Goal: Task Accomplishment & Management: Manage account settings

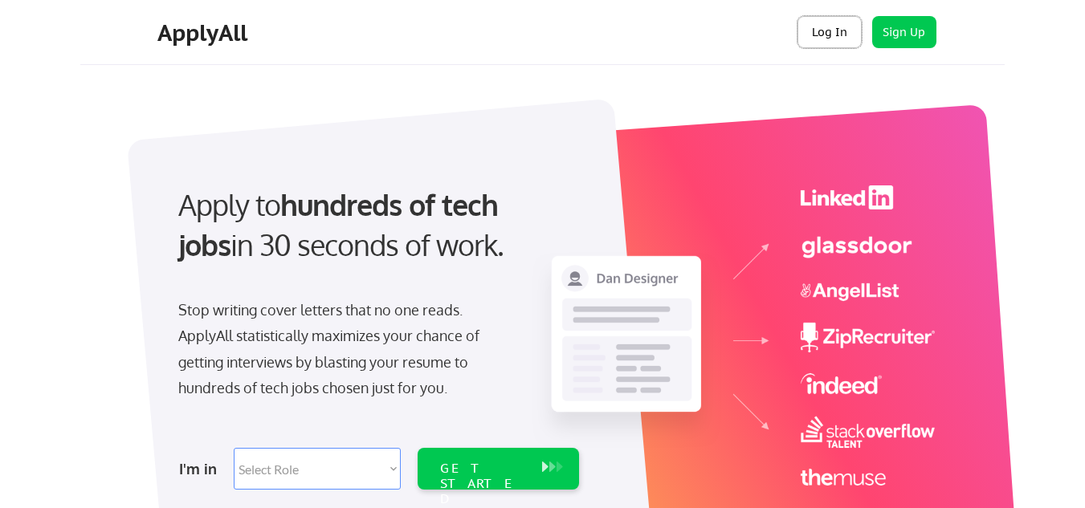
click at [845, 28] on button "Log In" at bounding box center [830, 32] width 64 height 32
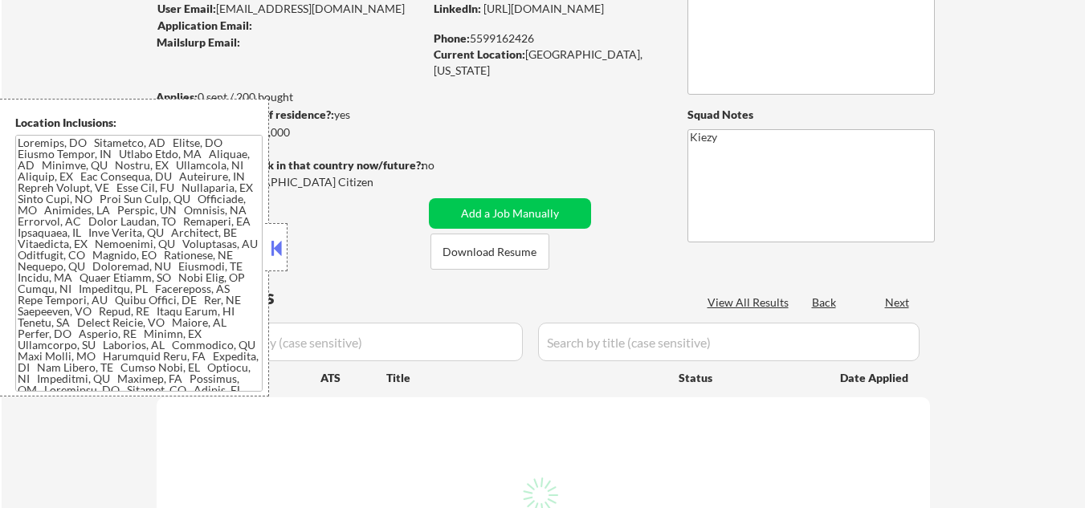
scroll to position [214, 0]
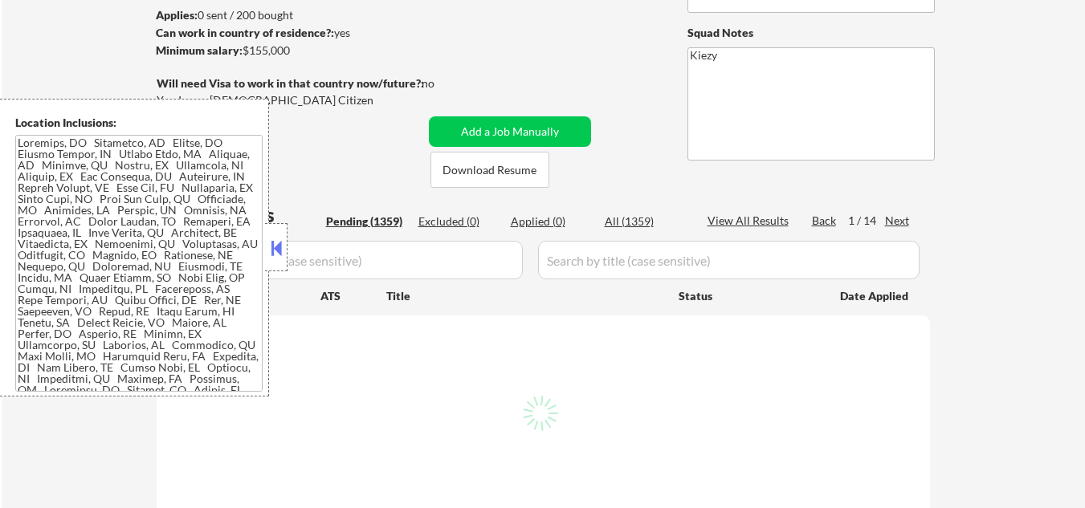
click at [271, 243] on button at bounding box center [276, 248] width 18 height 24
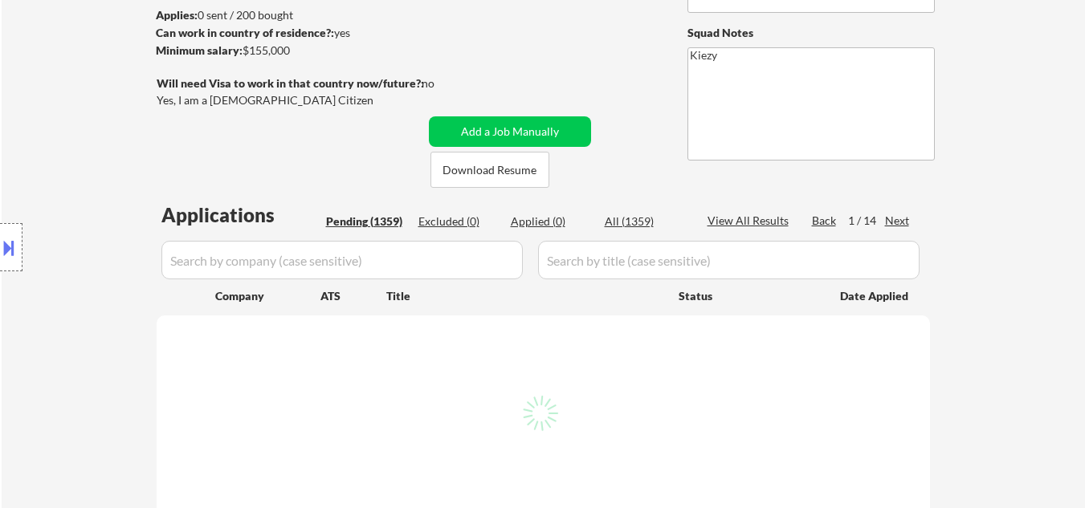
select select ""pending""
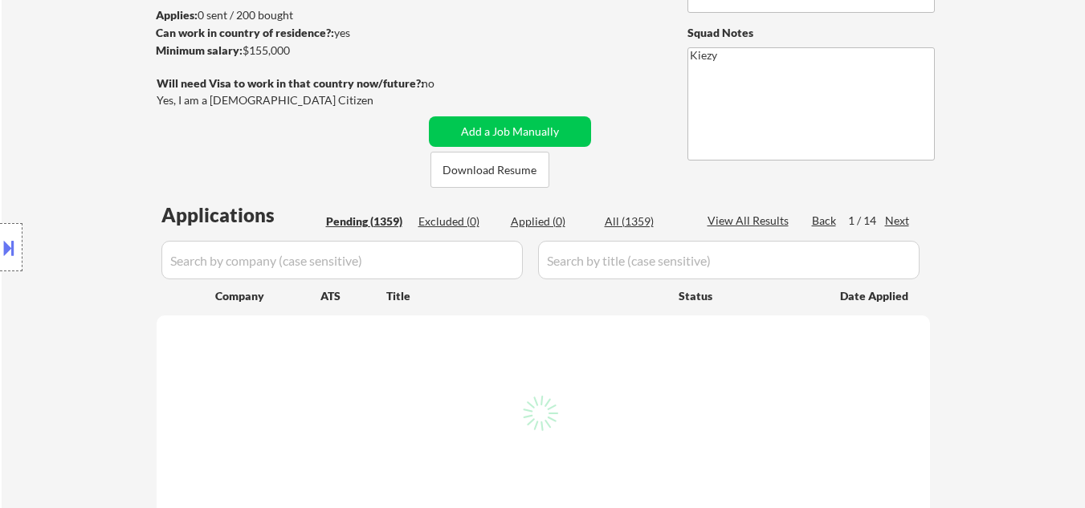
select select ""pending""
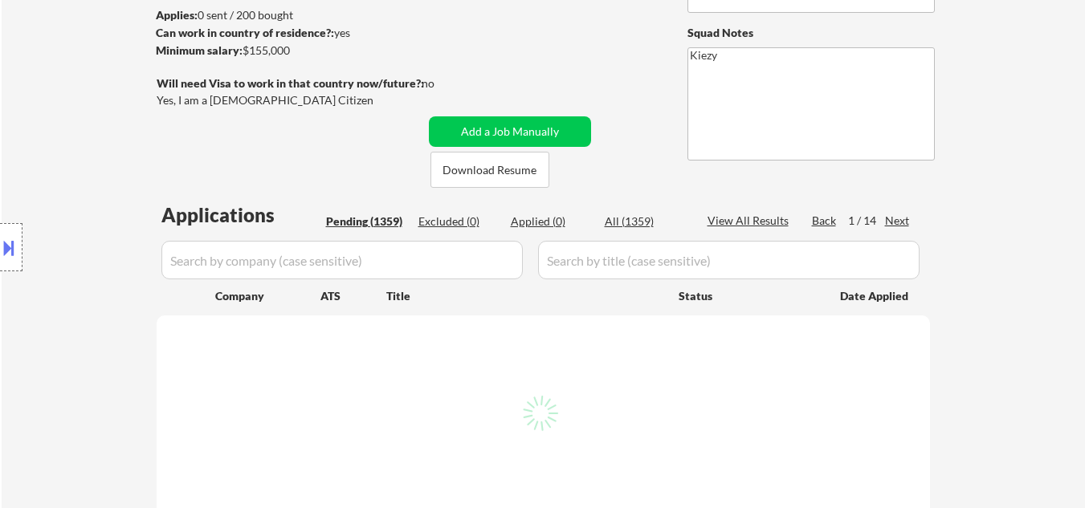
select select ""pending""
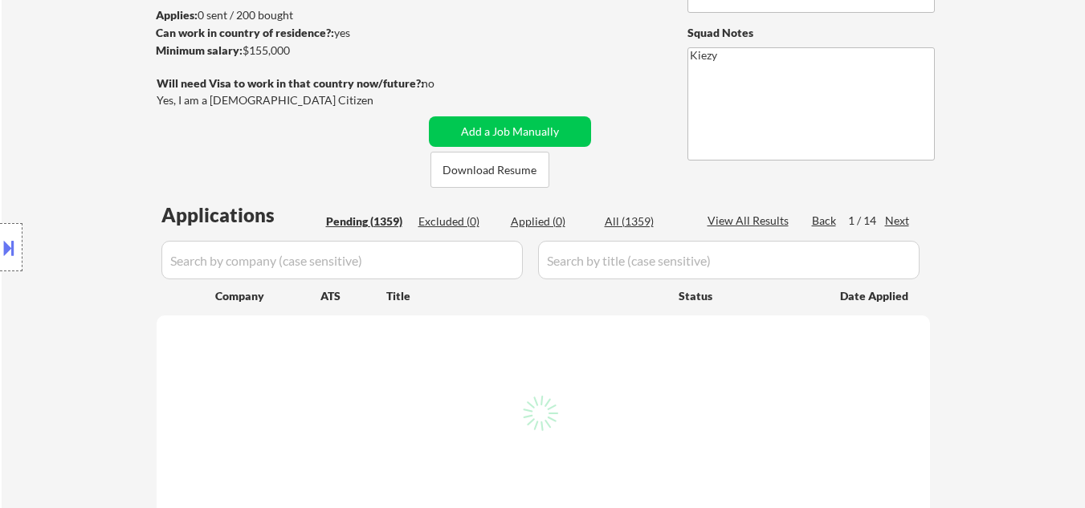
select select ""pending""
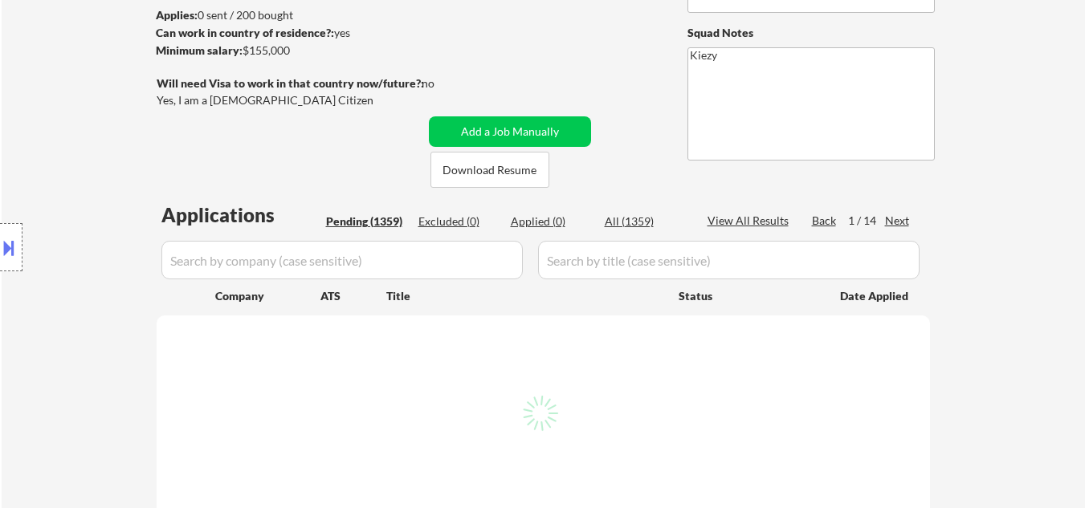
select select ""pending""
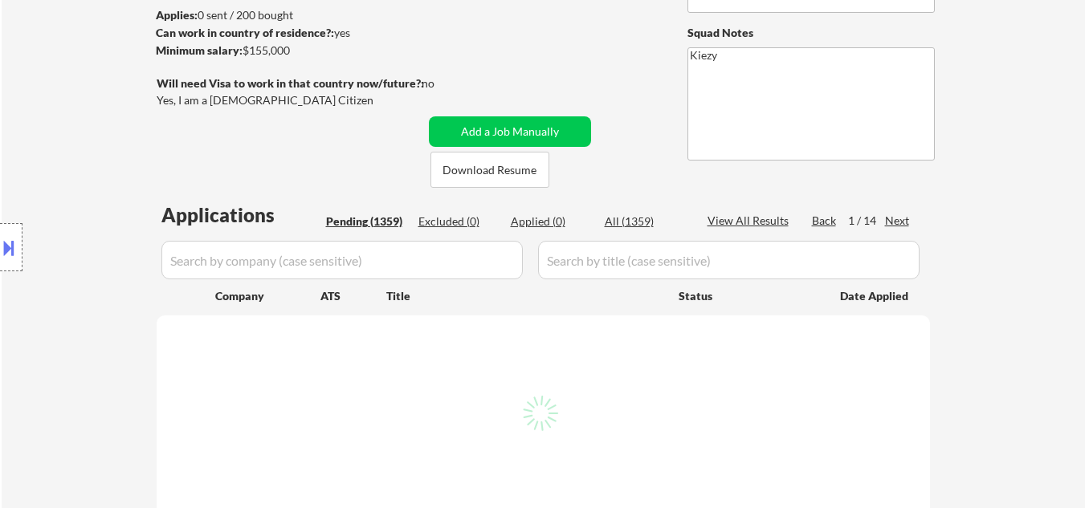
select select ""pending""
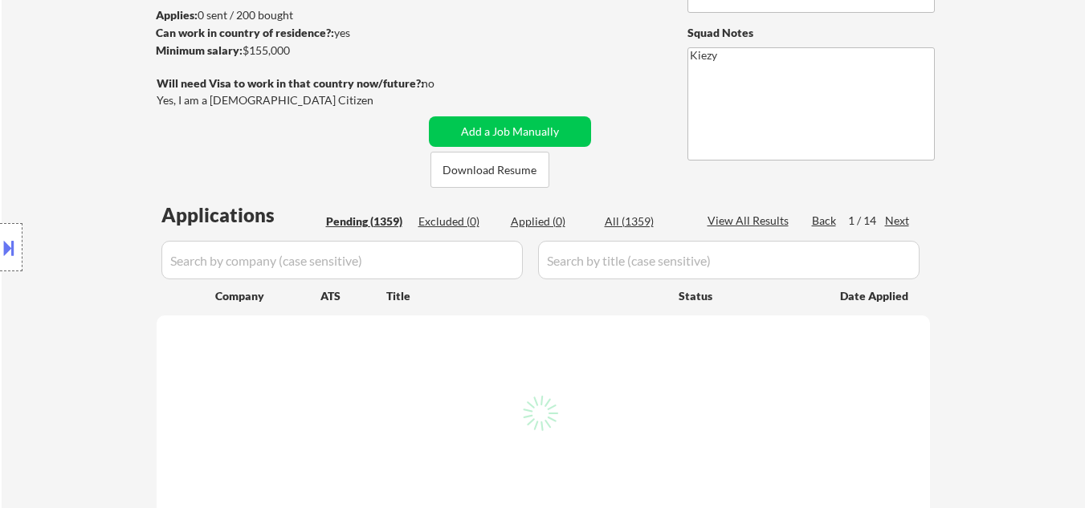
select select ""pending""
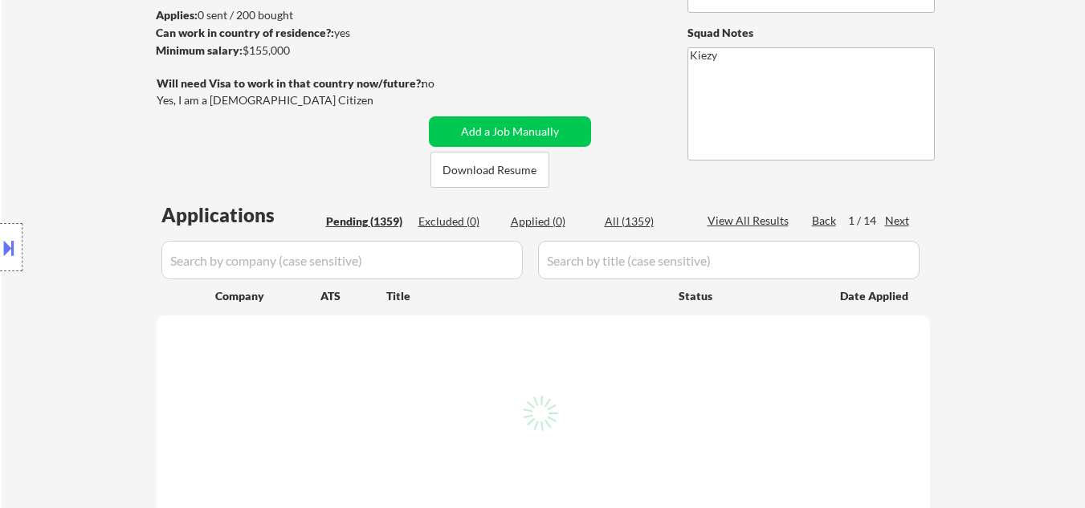
select select ""pending""
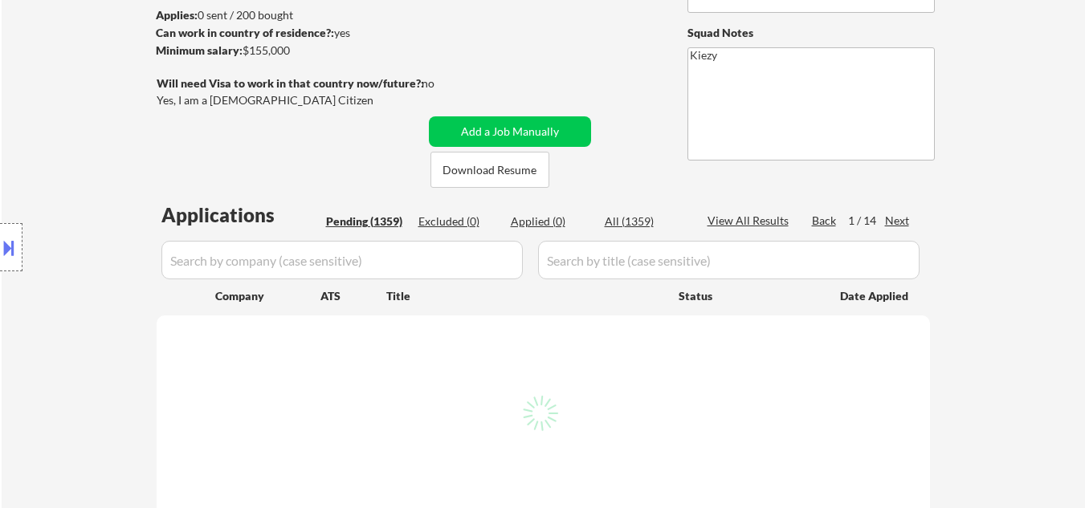
select select ""pending""
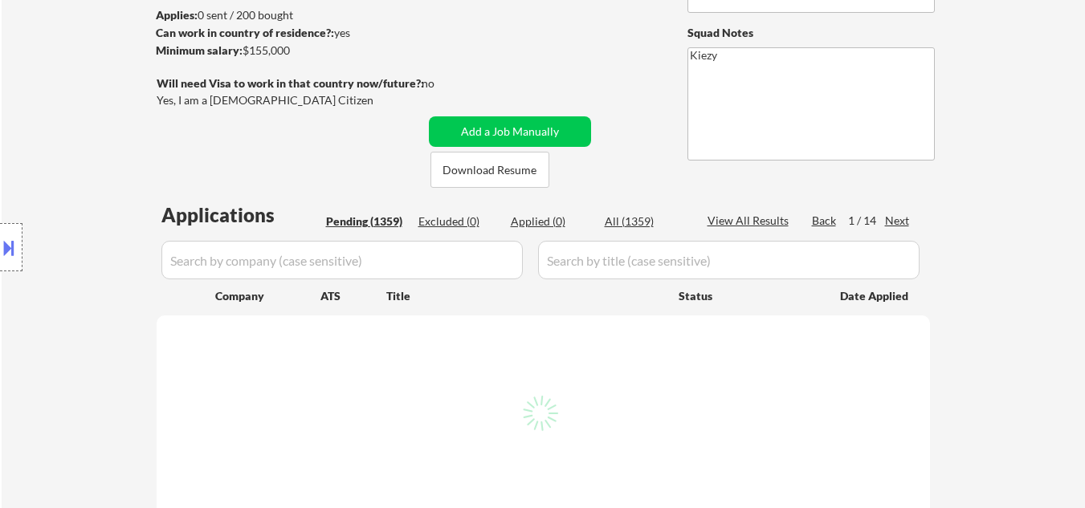
select select ""pending""
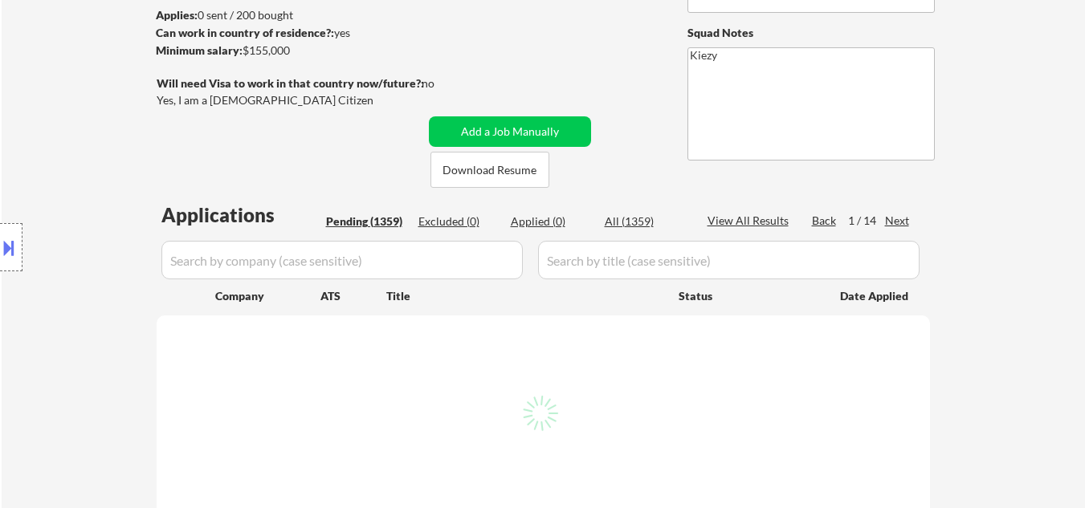
select select ""pending""
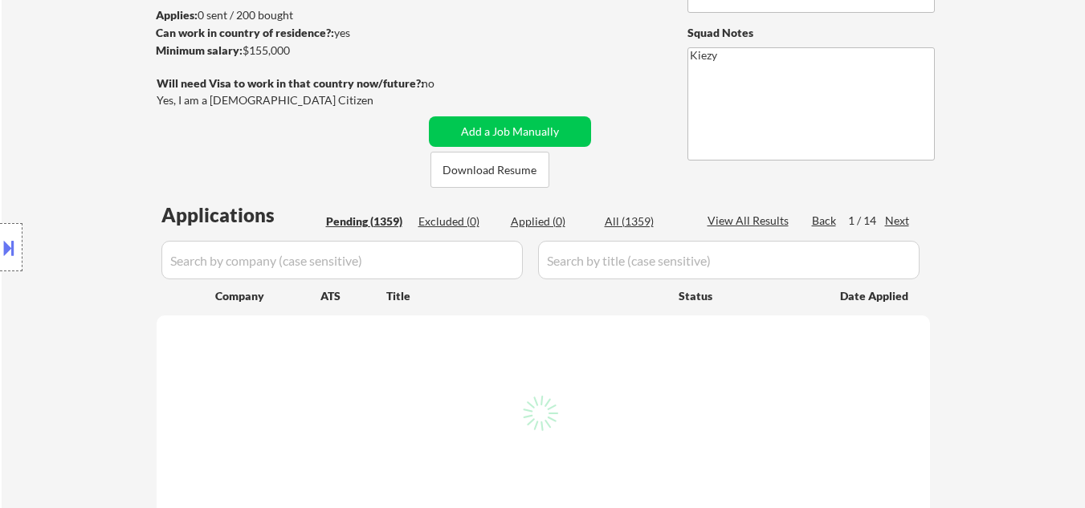
select select ""pending""
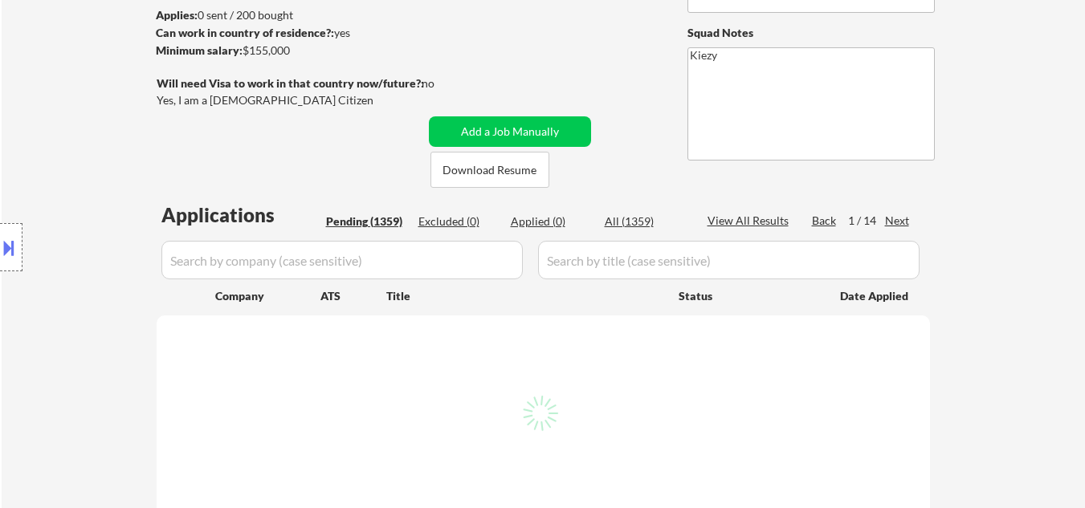
select select ""pending""
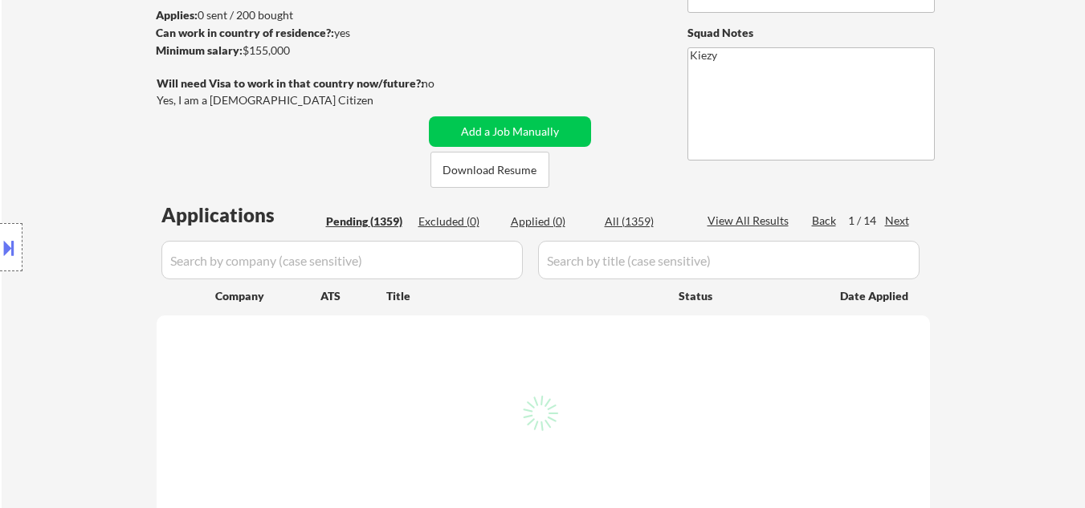
select select ""pending""
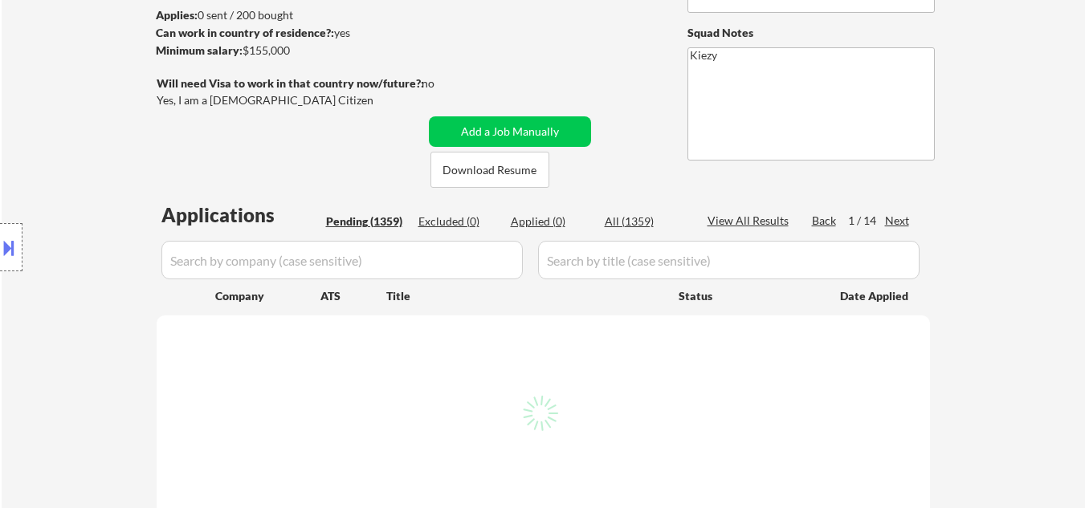
select select ""pending""
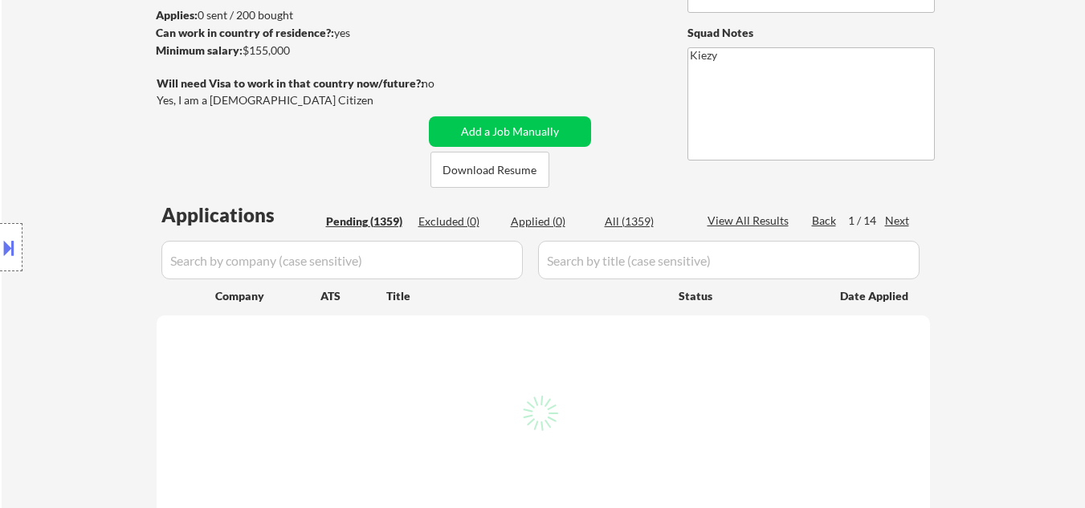
select select ""pending""
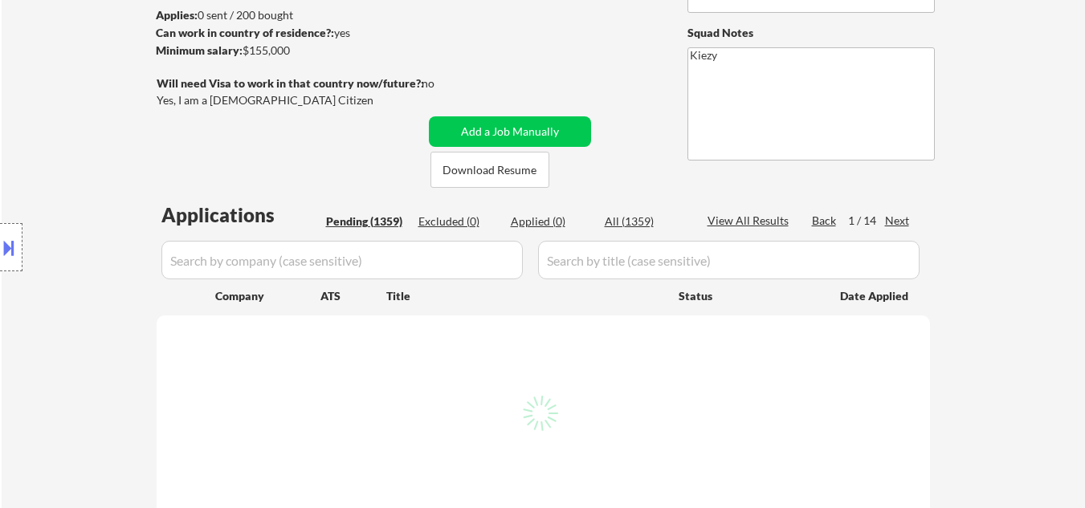
select select ""pending""
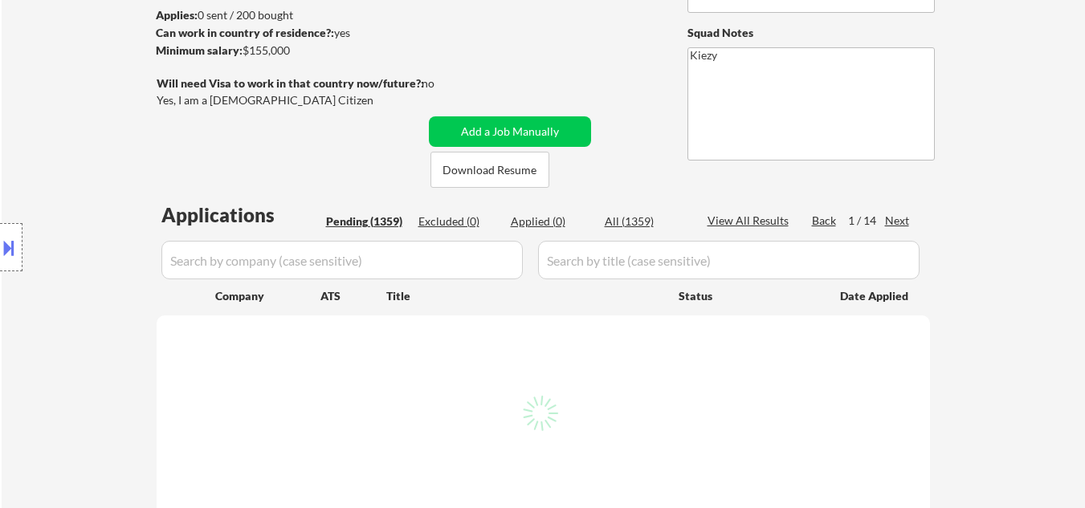
select select ""pending""
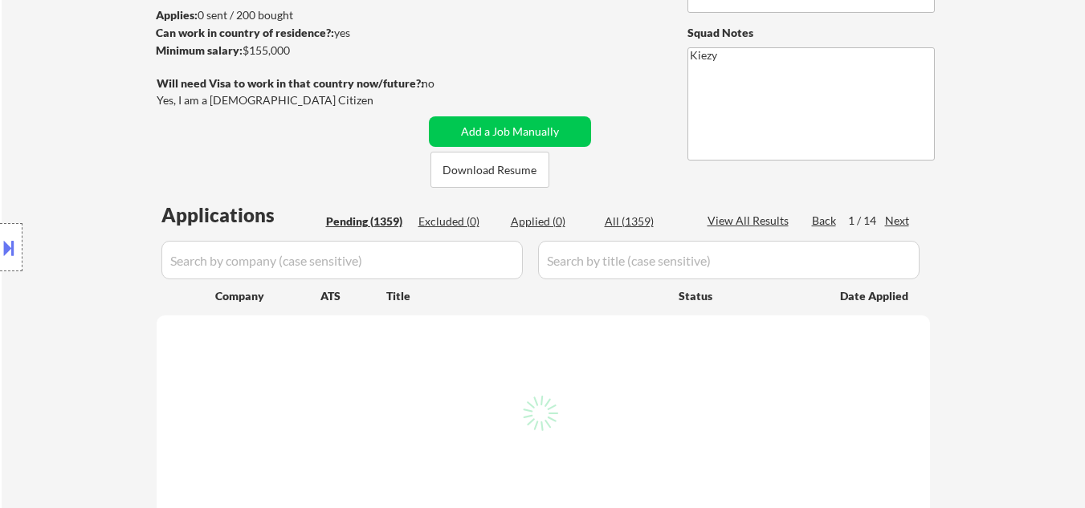
select select ""pending""
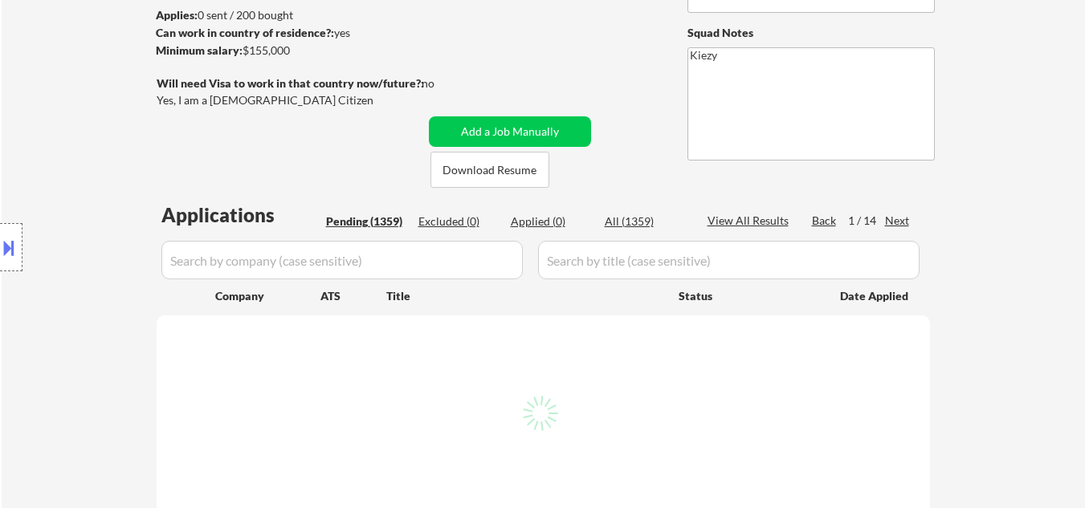
select select ""pending""
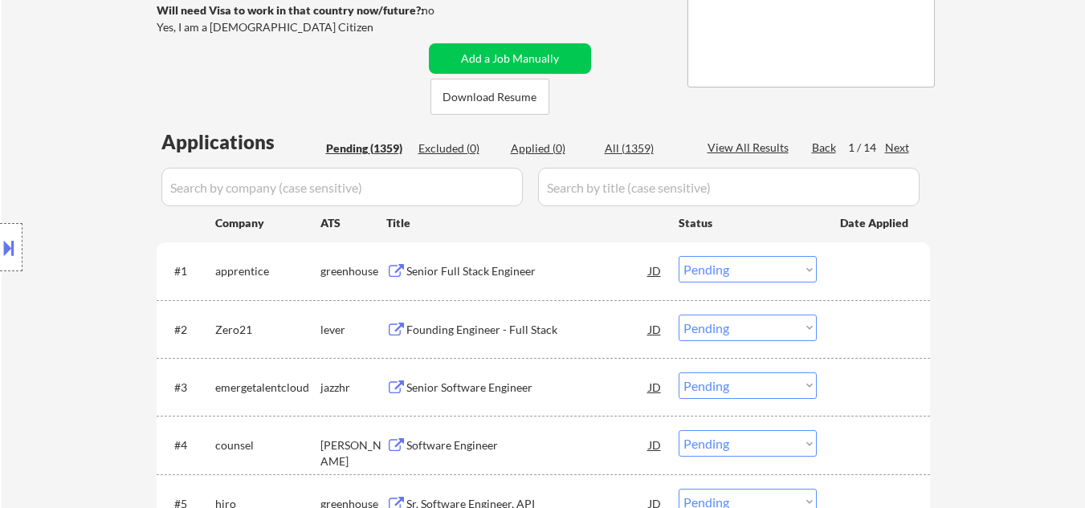
scroll to position [428, 0]
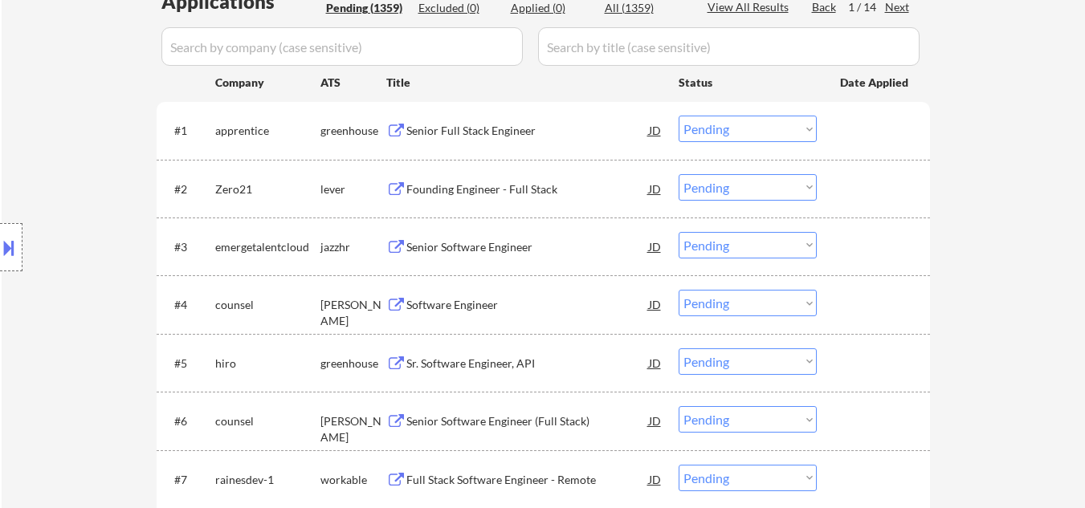
click at [0, 248] on button at bounding box center [9, 248] width 18 height 27
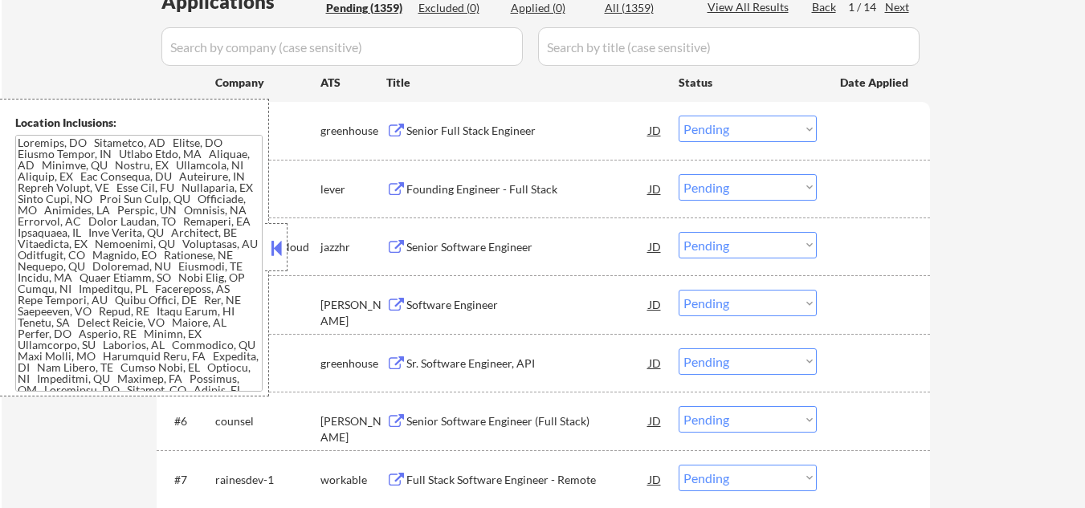
click at [144, 263] on textarea at bounding box center [138, 263] width 247 height 257
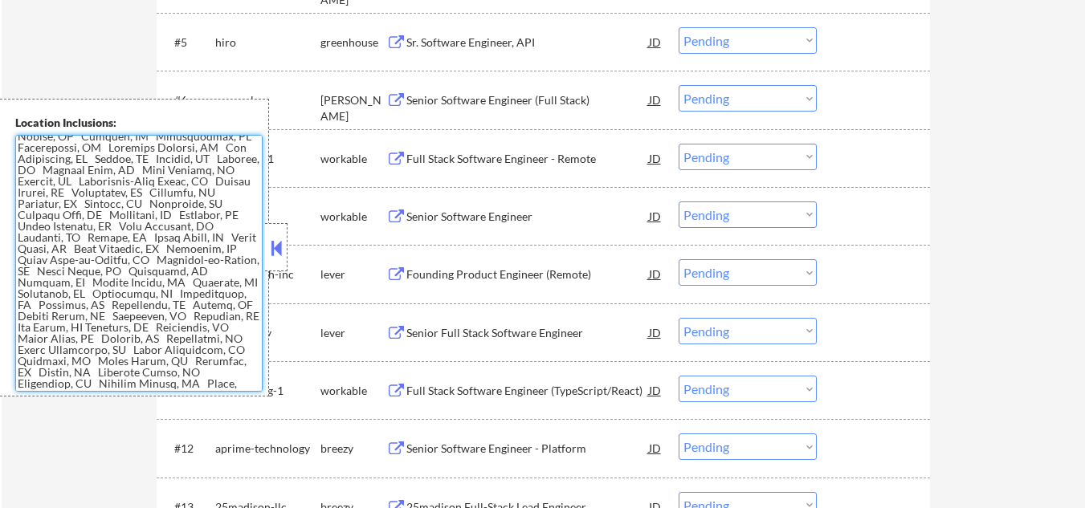
scroll to position [771, 0]
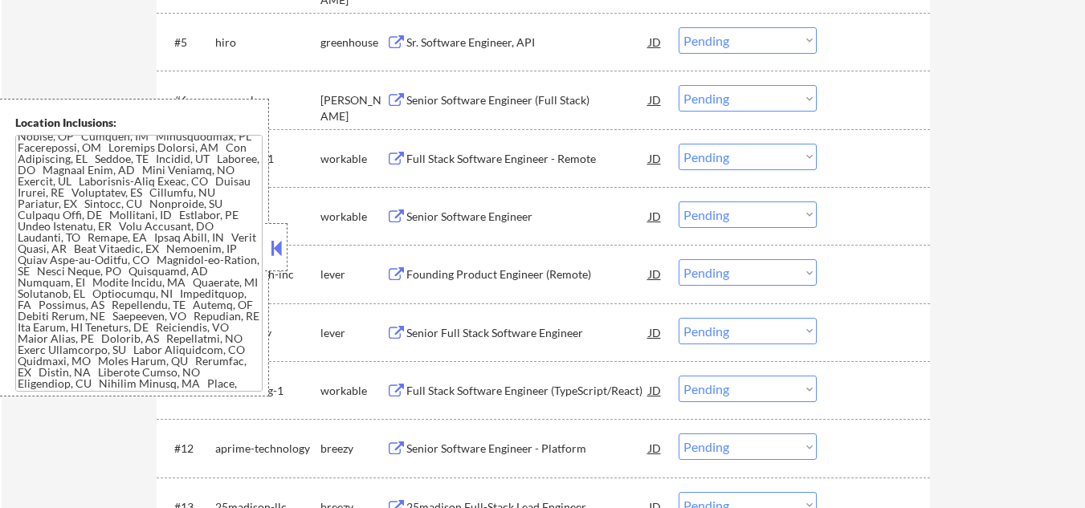
drag, startPoint x: 275, startPoint y: 242, endPoint x: 322, endPoint y: 168, distance: 87.8
click at [276, 241] on button at bounding box center [276, 248] width 18 height 24
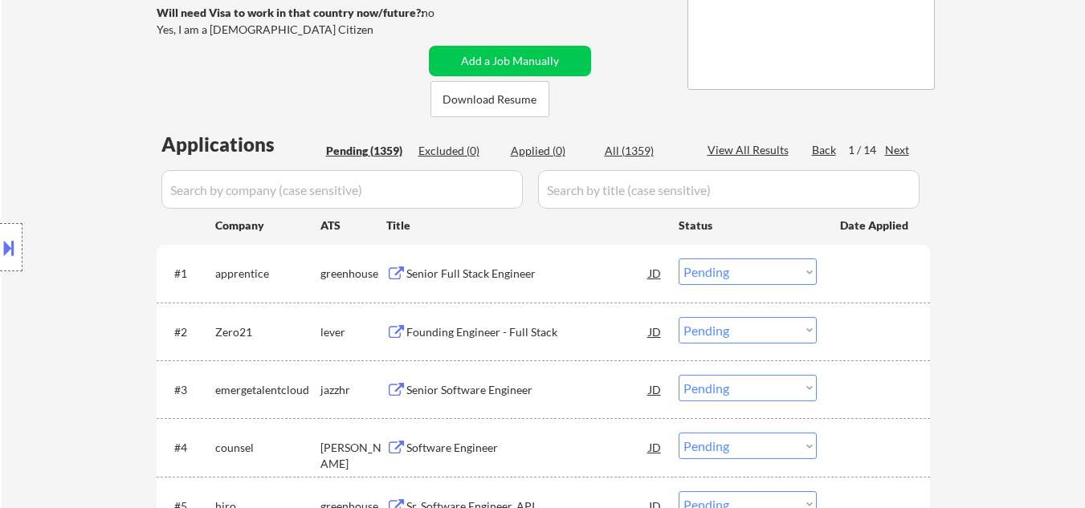
scroll to position [321, 0]
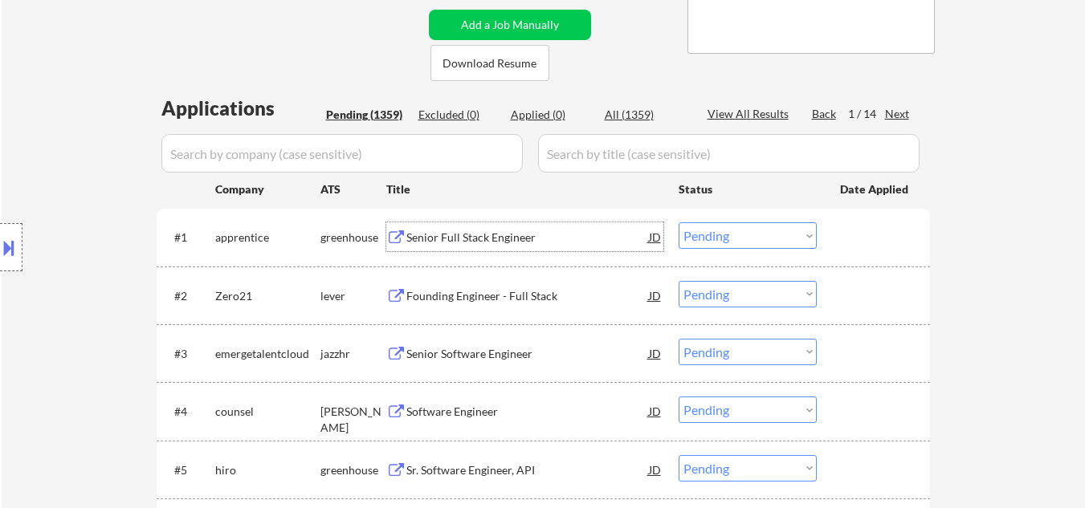
click at [478, 231] on div "Senior Full Stack Engineer" at bounding box center [527, 238] width 243 height 16
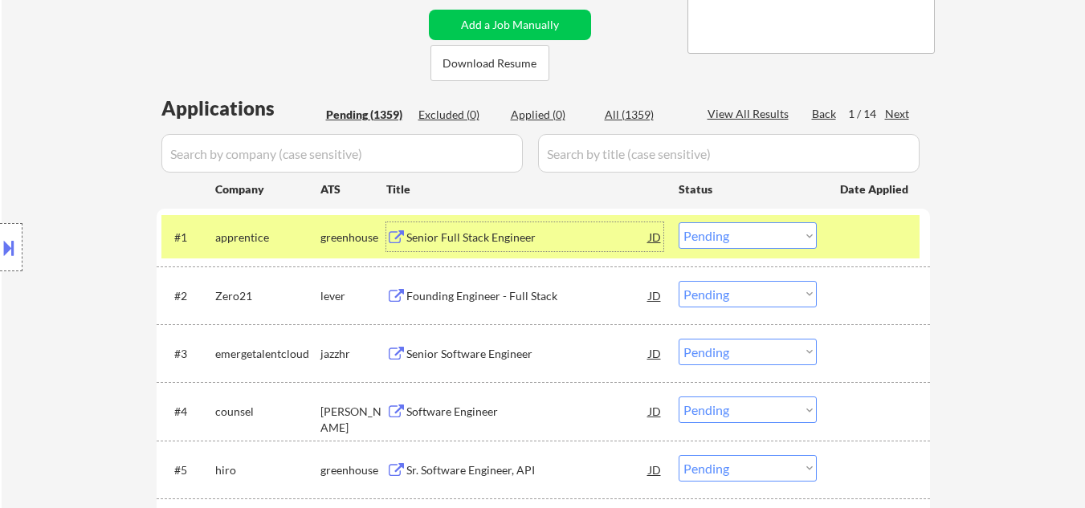
click at [447, 243] on div "Senior Full Stack Engineer" at bounding box center [527, 238] width 243 height 16
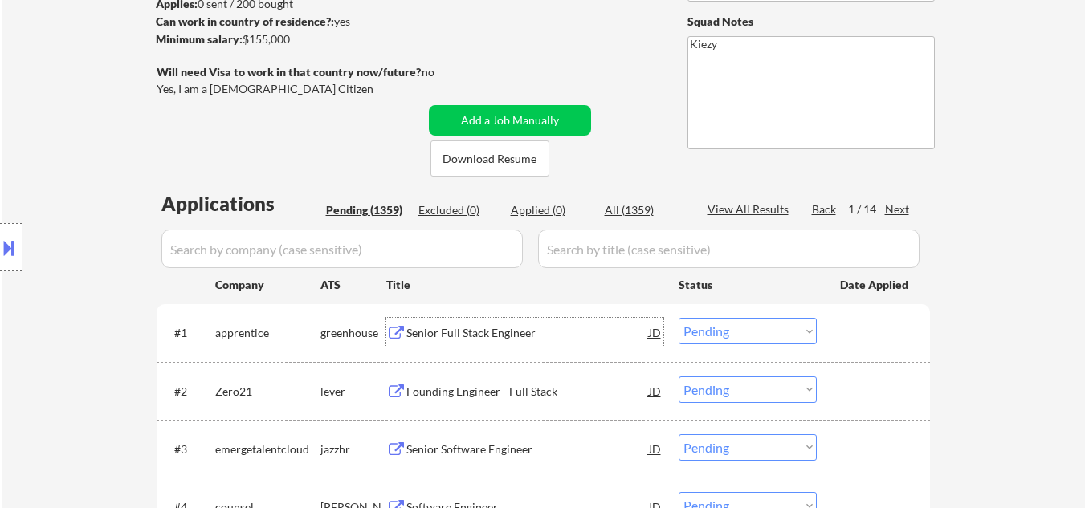
scroll to position [0, 0]
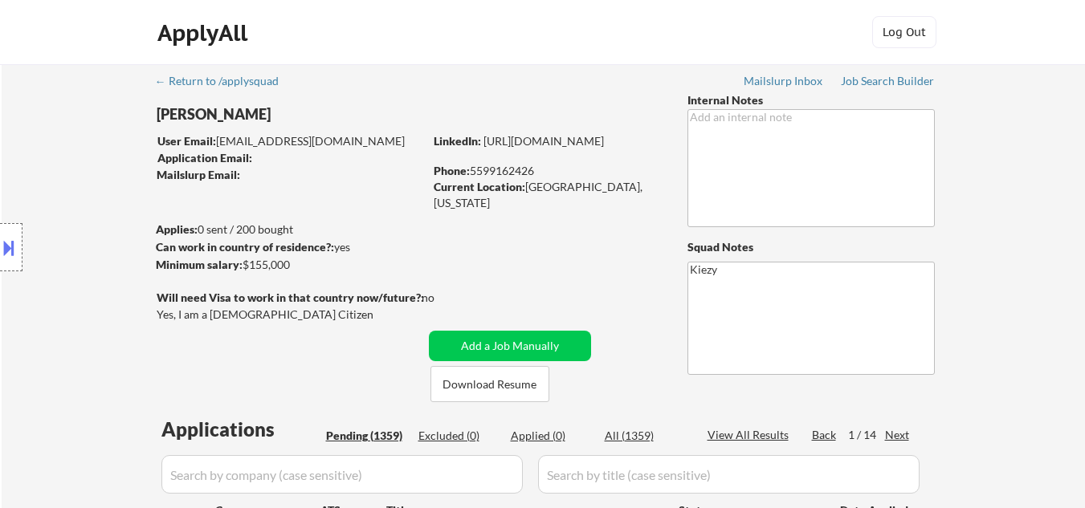
click at [549, 188] on div "Current Location: Brooklyn, New York" at bounding box center [547, 194] width 227 height 31
copy div "Brooklyn"
click at [634, 190] on div "Current Location: Brooklyn, New York" at bounding box center [547, 194] width 227 height 31
click at [553, 186] on div "Current Location: Brooklyn, New York" at bounding box center [547, 194] width 227 height 31
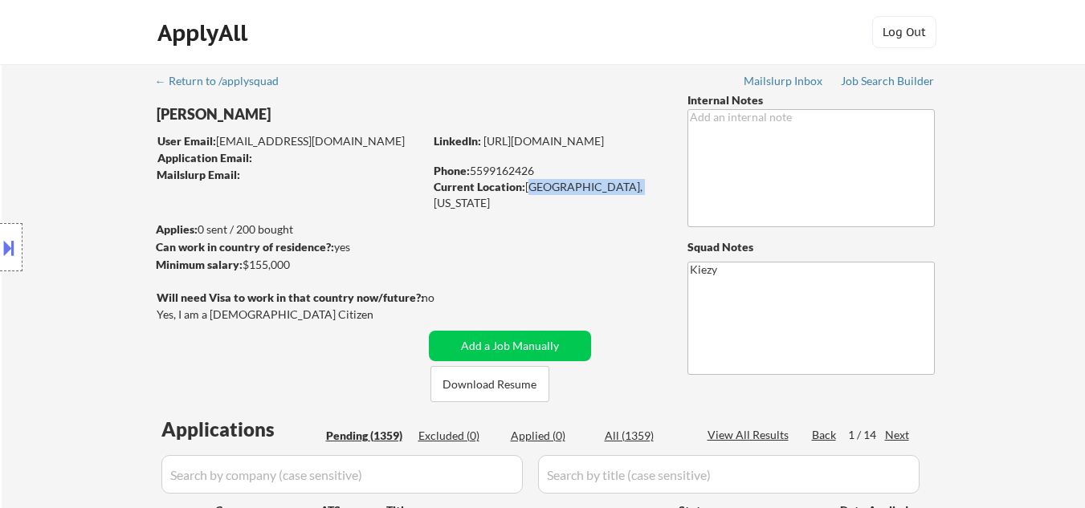
drag, startPoint x: 553, startPoint y: 186, endPoint x: 624, endPoint y: 185, distance: 71.5
click at [624, 185] on div "Current Location: Brooklyn, New York" at bounding box center [547, 194] width 227 height 31
copy div "Brooklyn, New York"
click at [517, 171] on div "Phone: 5599162426" at bounding box center [547, 171] width 227 height 16
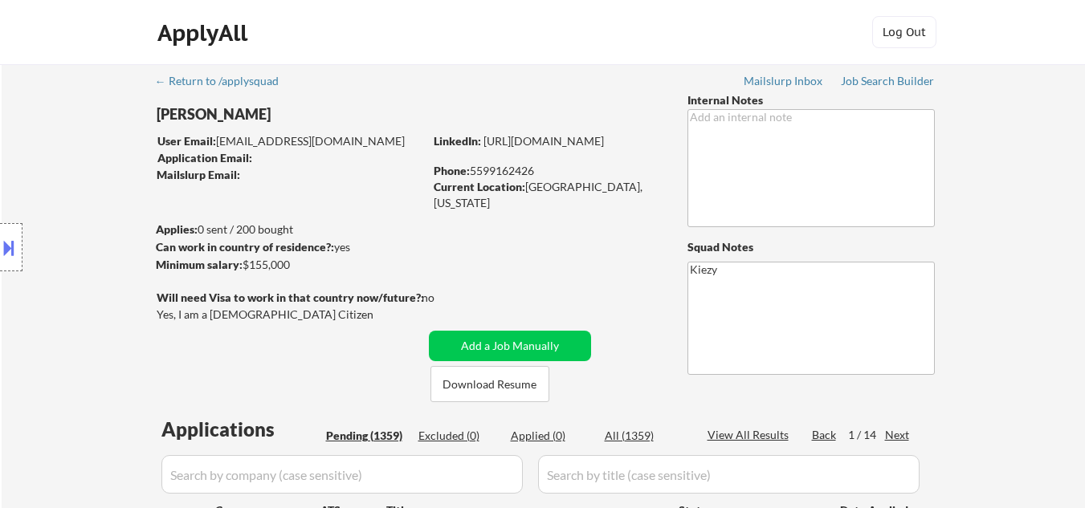
click at [517, 171] on div "Phone: 5599162426" at bounding box center [547, 171] width 227 height 16
copy div "5599162426"
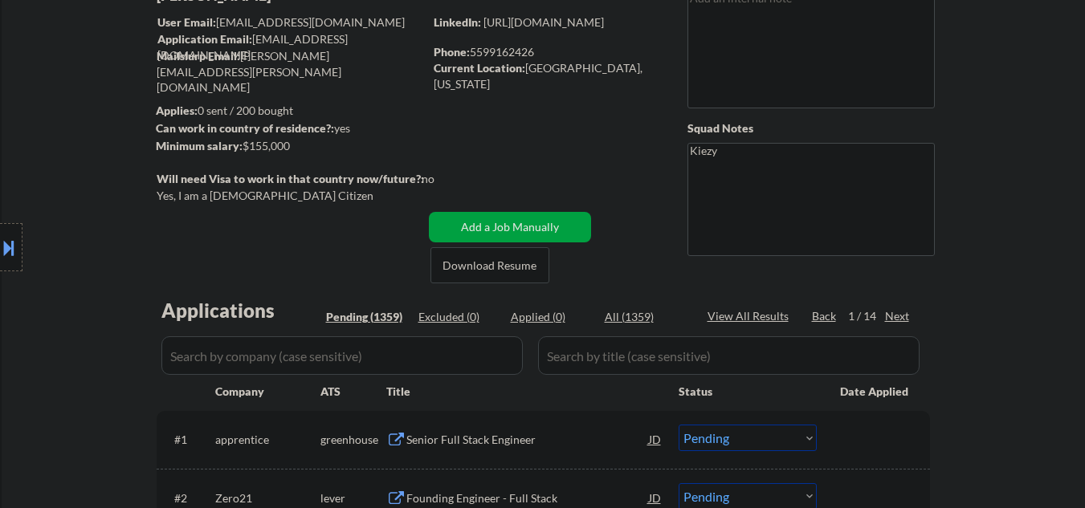
scroll to position [321, 0]
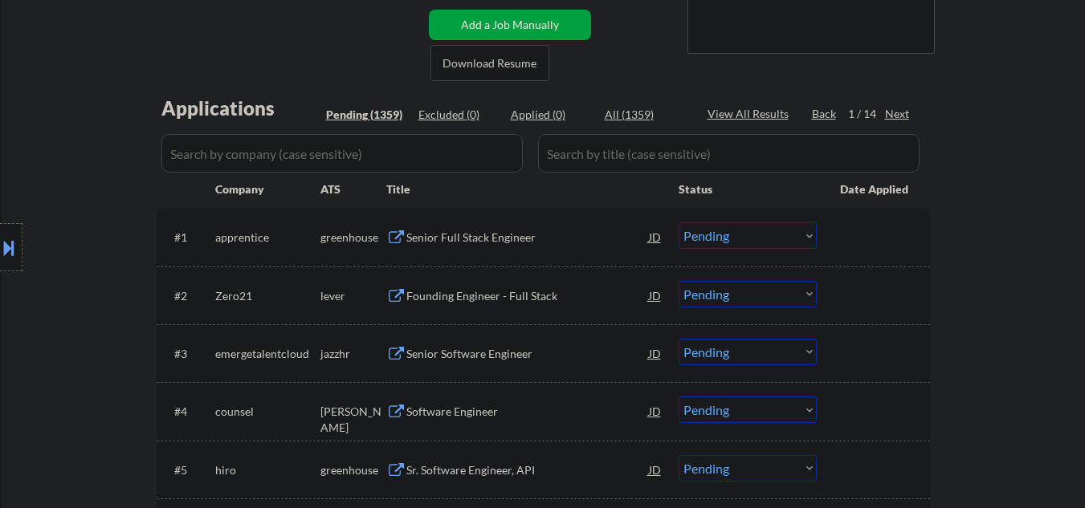
click at [496, 239] on div "Senior Full Stack Engineer" at bounding box center [527, 238] width 243 height 16
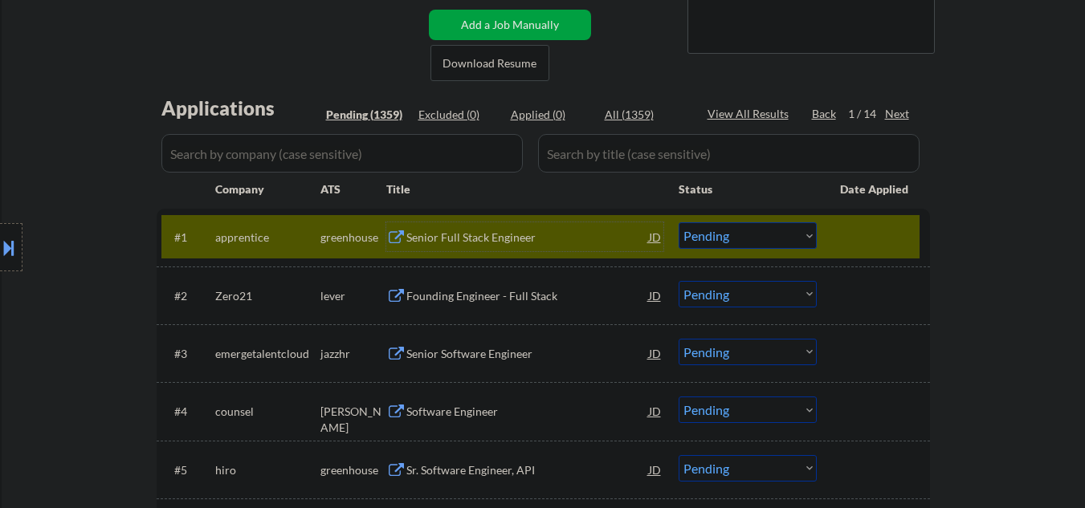
click at [714, 232] on select "Choose an option... Pending Applied Excluded (Questions) Excluded (Expired) Exc…" at bounding box center [748, 235] width 138 height 27
click at [679, 222] on select "Choose an option... Pending Applied Excluded (Questions) Excluded (Expired) Exc…" at bounding box center [748, 235] width 138 height 27
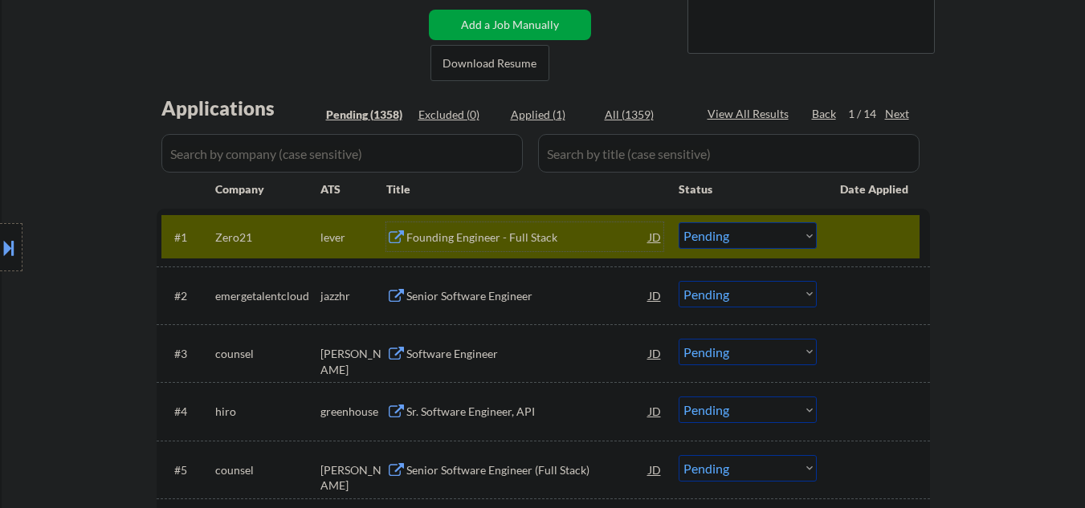
click at [480, 235] on div "Founding Engineer - Full Stack" at bounding box center [527, 238] width 243 height 16
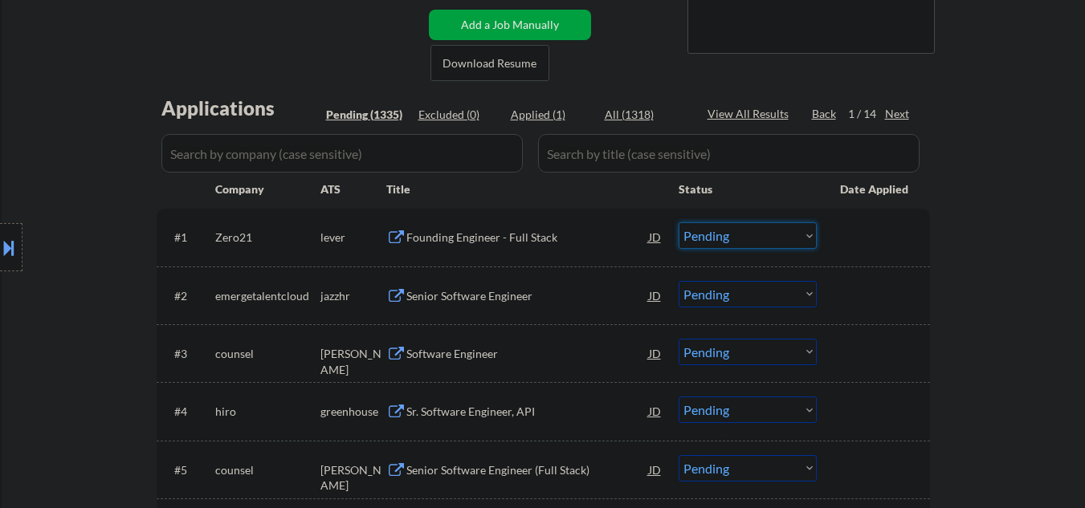
click at [743, 240] on select "Choose an option... Pending Applied Excluded (Questions) Excluded (Expired) Exc…" at bounding box center [748, 235] width 138 height 27
click at [679, 222] on select "Choose an option... Pending Applied Excluded (Questions) Excluded (Expired) Exc…" at bounding box center [748, 235] width 138 height 27
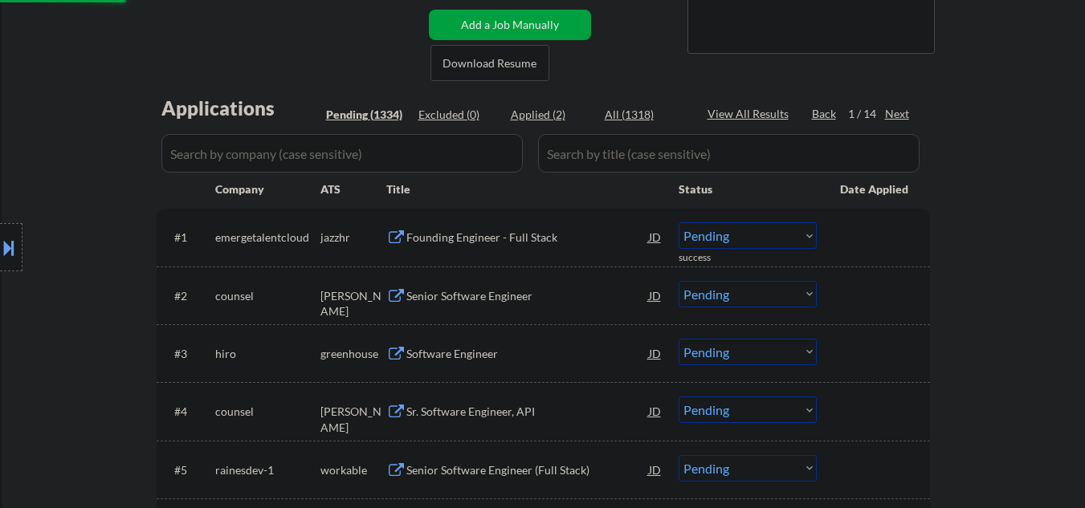
click at [508, 239] on div "Founding Engineer - Full Stack" at bounding box center [527, 238] width 243 height 16
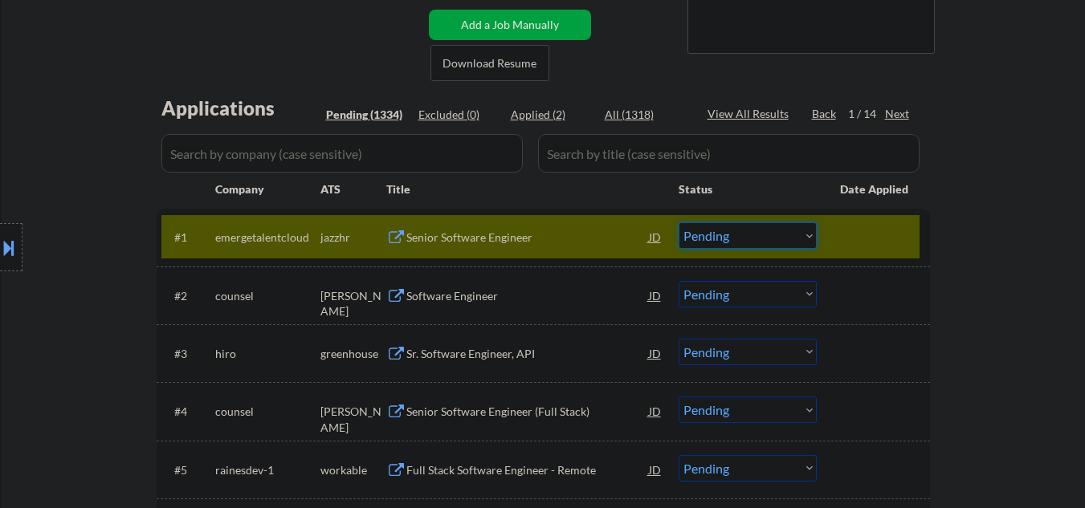
drag, startPoint x: 724, startPoint y: 236, endPoint x: 720, endPoint y: 247, distance: 11.2
click at [724, 236] on select "Choose an option... Pending Applied Excluded (Questions) Excluded (Expired) Exc…" at bounding box center [748, 235] width 138 height 27
click at [679, 222] on select "Choose an option... Pending Applied Excluded (Questions) Excluded (Expired) Exc…" at bounding box center [748, 235] width 138 height 27
click at [851, 231] on div at bounding box center [875, 236] width 71 height 29
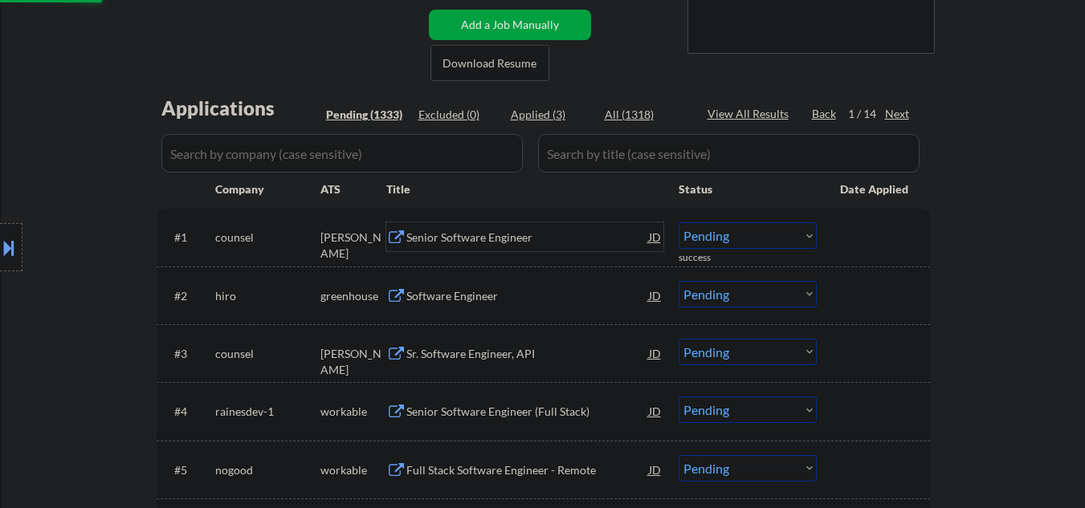
click at [499, 235] on div "Senior Software Engineer" at bounding box center [527, 238] width 243 height 16
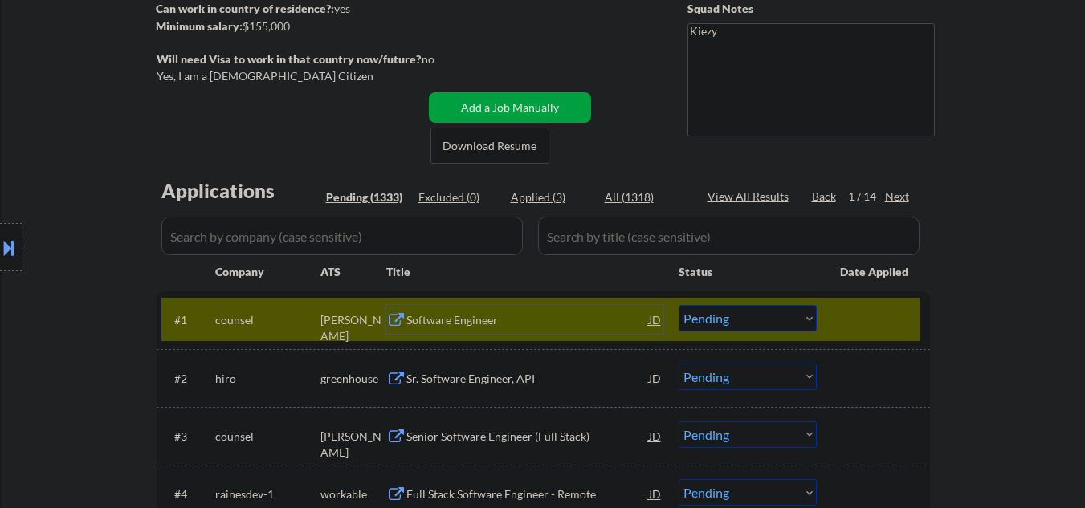
scroll to position [428, 0]
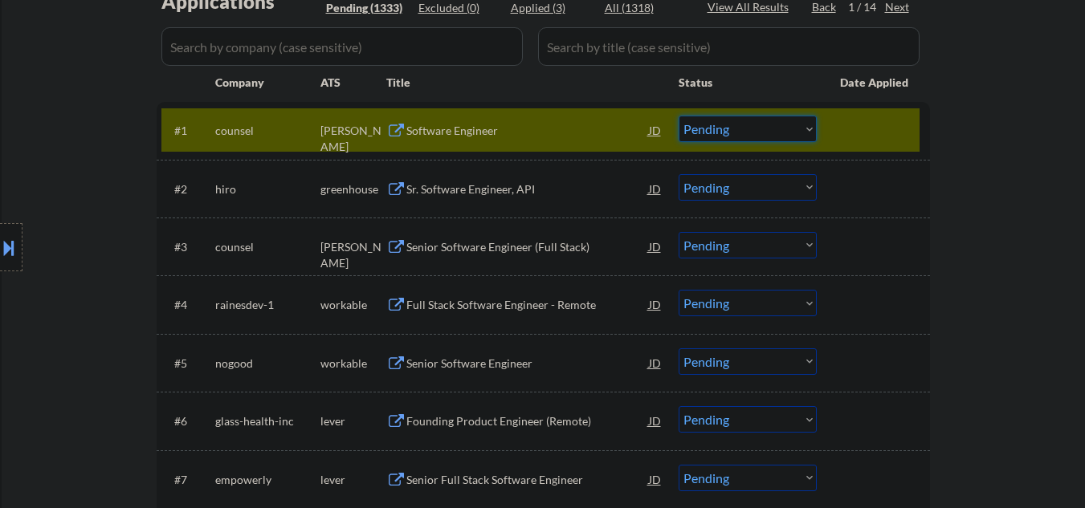
click at [729, 127] on select "Choose an option... Pending Applied Excluded (Questions) Excluded (Expired) Exc…" at bounding box center [748, 129] width 138 height 27
click at [679, 116] on select "Choose an option... Pending Applied Excluded (Questions) Excluded (Expired) Exc…" at bounding box center [748, 129] width 138 height 27
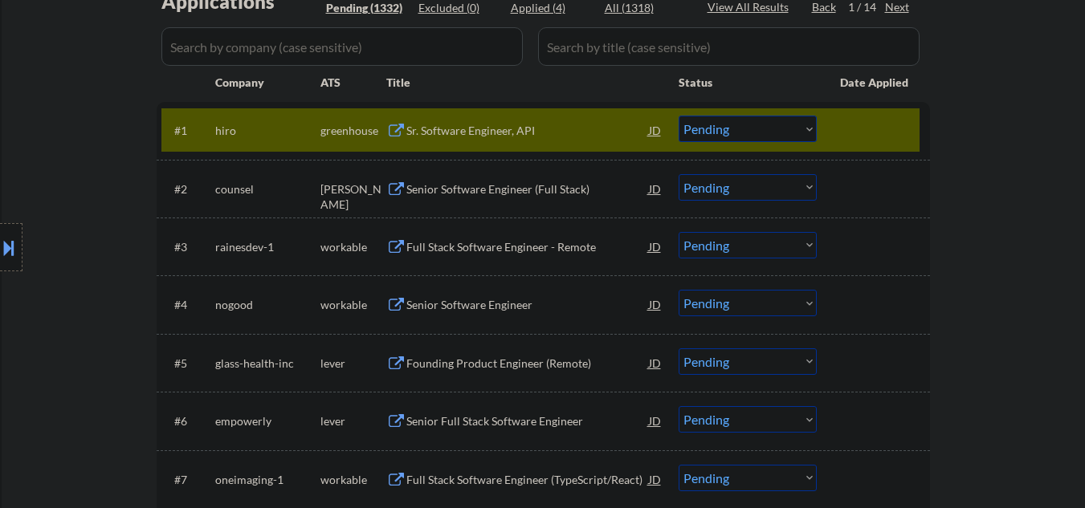
click at [489, 132] on div "Sr. Software Engineer, API" at bounding box center [527, 131] width 243 height 16
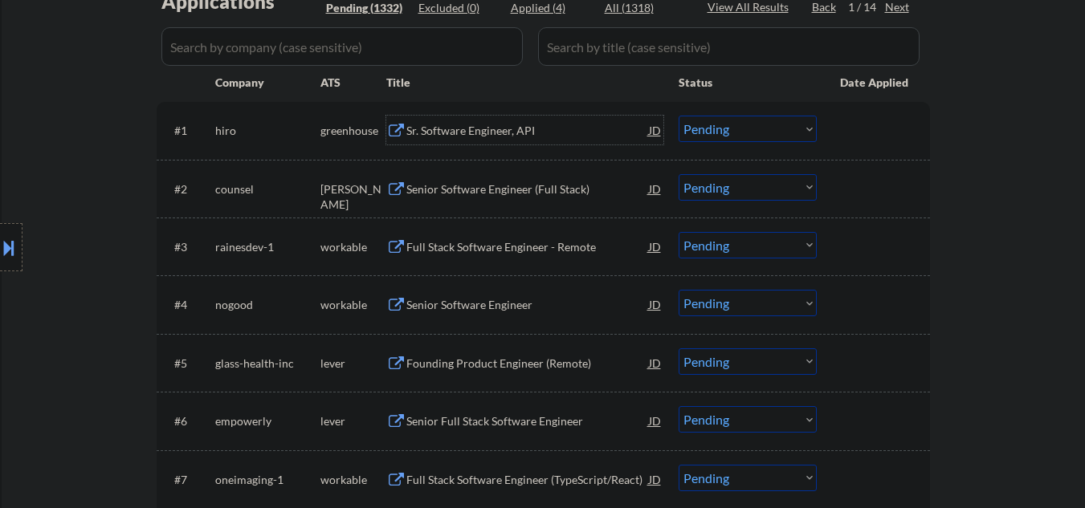
click at [767, 132] on select "Choose an option... Pending Applied Excluded (Questions) Excluded (Expired) Exc…" at bounding box center [748, 129] width 138 height 27
click at [679, 116] on select "Choose an option... Pending Applied Excluded (Questions) Excluded (Expired) Exc…" at bounding box center [748, 129] width 138 height 27
select select ""pending""
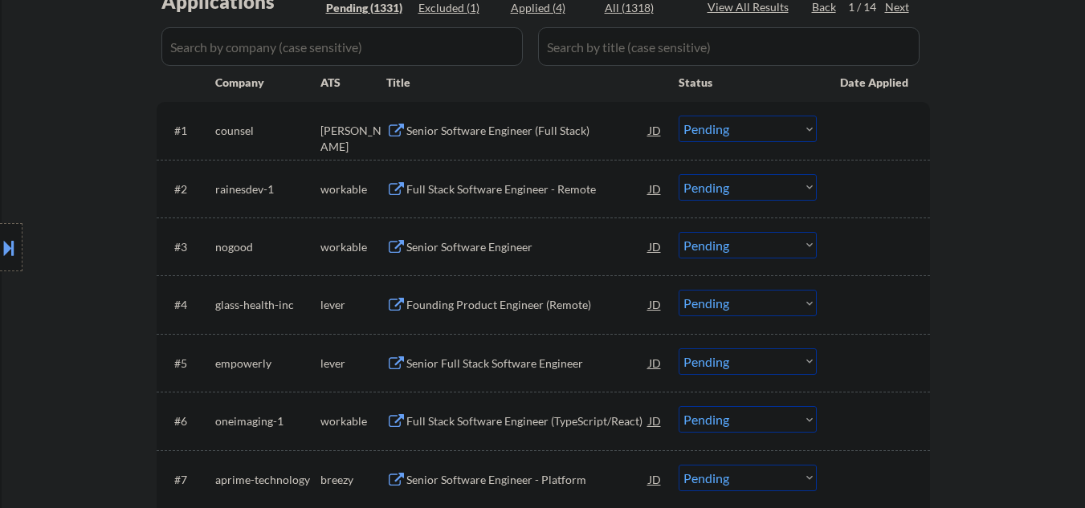
click at [541, 184] on div "Full Stack Software Engineer - Remote" at bounding box center [527, 190] width 243 height 16
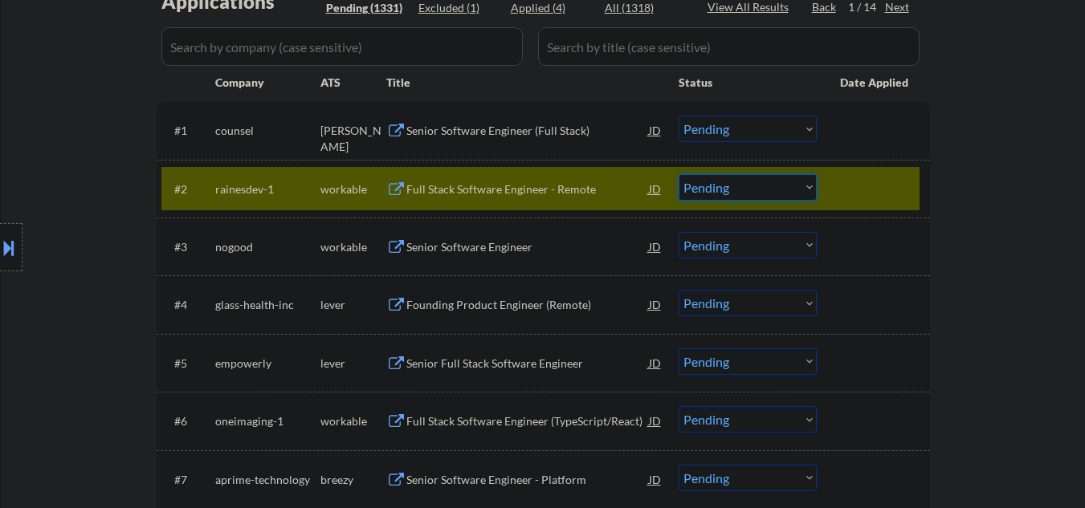
click at [712, 185] on select "Choose an option... Pending Applied Excluded (Questions) Excluded (Expired) Exc…" at bounding box center [748, 187] width 138 height 27
click at [679, 174] on select "Choose an option... Pending Applied Excluded (Questions) Excluded (Expired) Exc…" at bounding box center [748, 187] width 138 height 27
drag, startPoint x: 899, startPoint y: 183, endPoint x: 903, endPoint y: 106, distance: 77.2
click at [900, 182] on div at bounding box center [875, 188] width 71 height 29
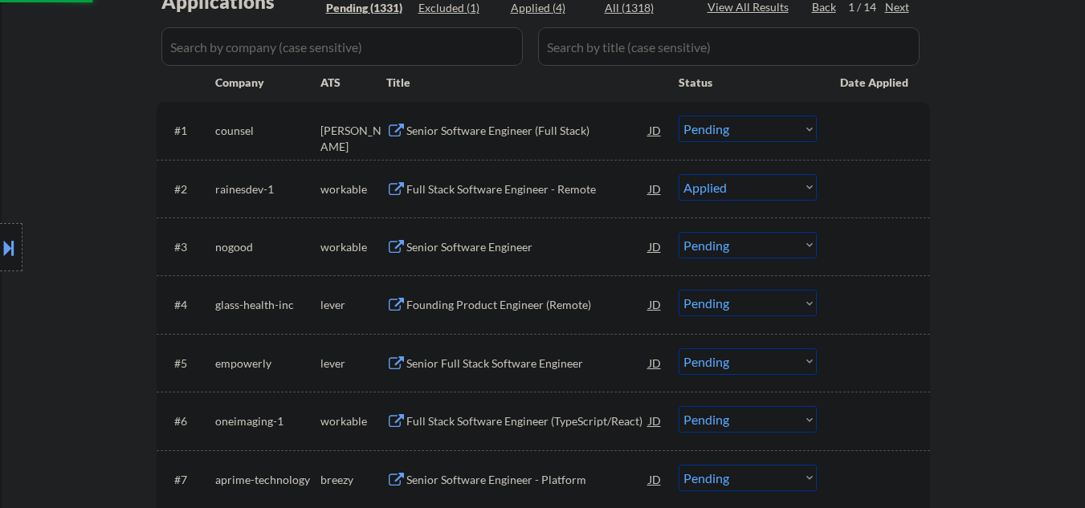
select select ""pending""
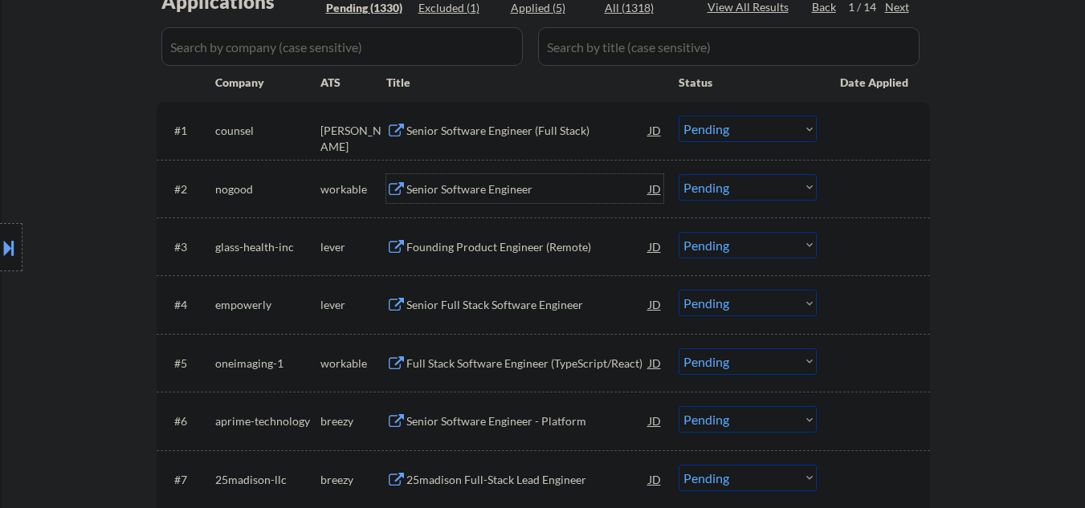
click at [506, 191] on div "Senior Software Engineer" at bounding box center [527, 190] width 243 height 16
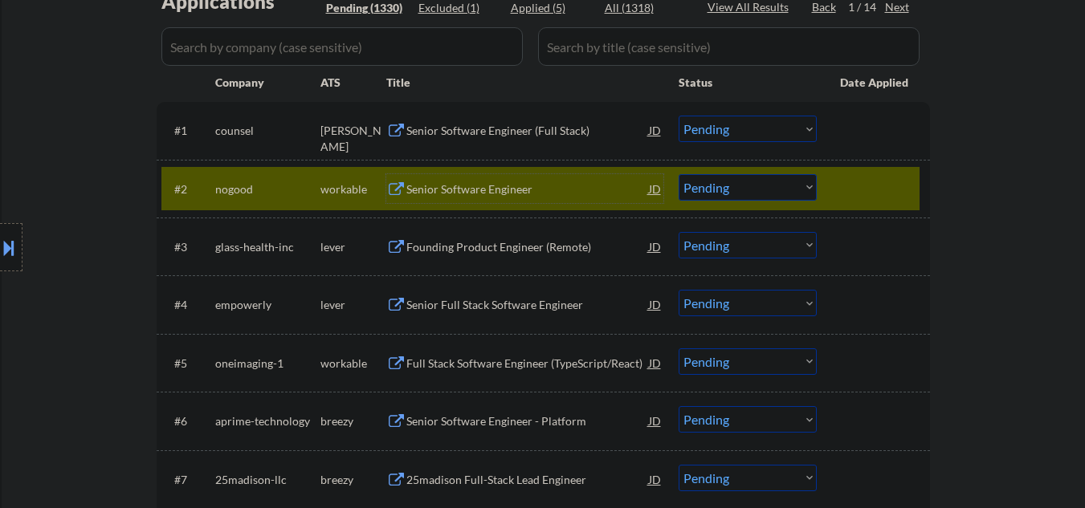
click at [844, 181] on div at bounding box center [875, 188] width 71 height 29
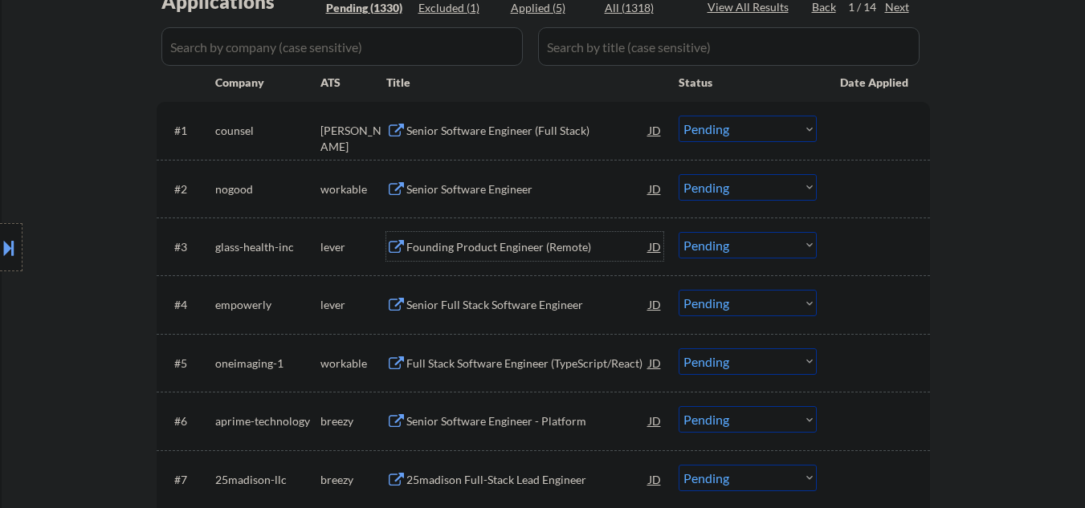
click at [492, 245] on div "Founding Product Engineer (Remote)" at bounding box center [527, 247] width 243 height 16
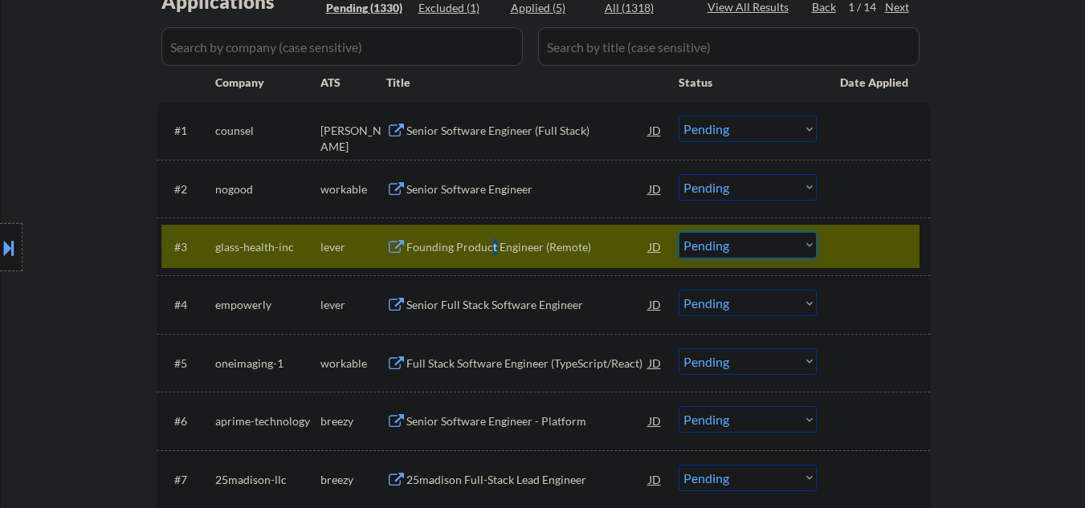
drag, startPoint x: 769, startPoint y: 247, endPoint x: 771, endPoint y: 256, distance: 9.8
click at [769, 247] on select "Choose an option... Pending Applied Excluded (Questions) Excluded (Expired) Exc…" at bounding box center [748, 245] width 138 height 27
click at [679, 232] on select "Choose an option... Pending Applied Excluded (Questions) Excluded (Expired) Exc…" at bounding box center [748, 245] width 138 height 27
click at [892, 237] on div at bounding box center [875, 246] width 71 height 29
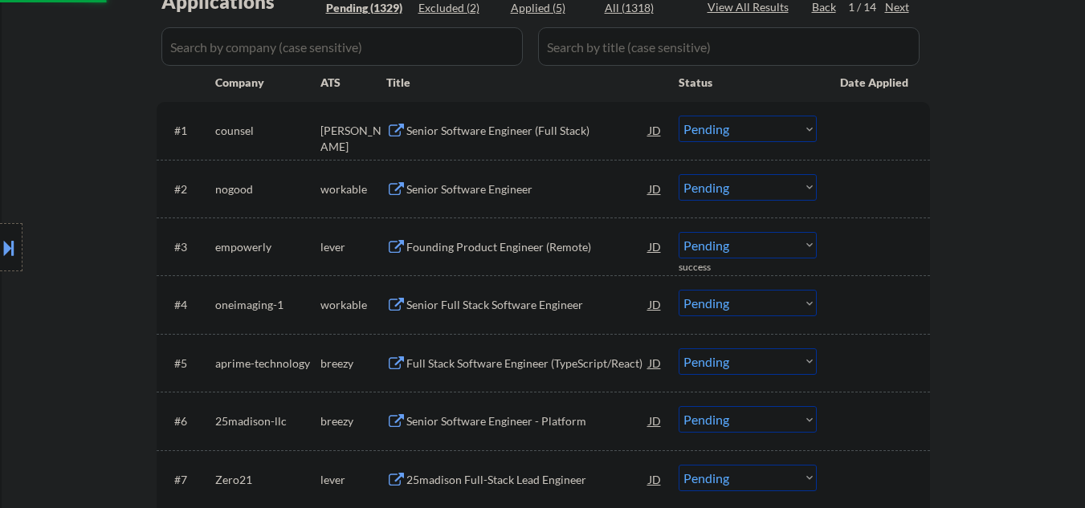
click at [526, 254] on div "Founding Product Engineer (Remote)" at bounding box center [527, 247] width 243 height 16
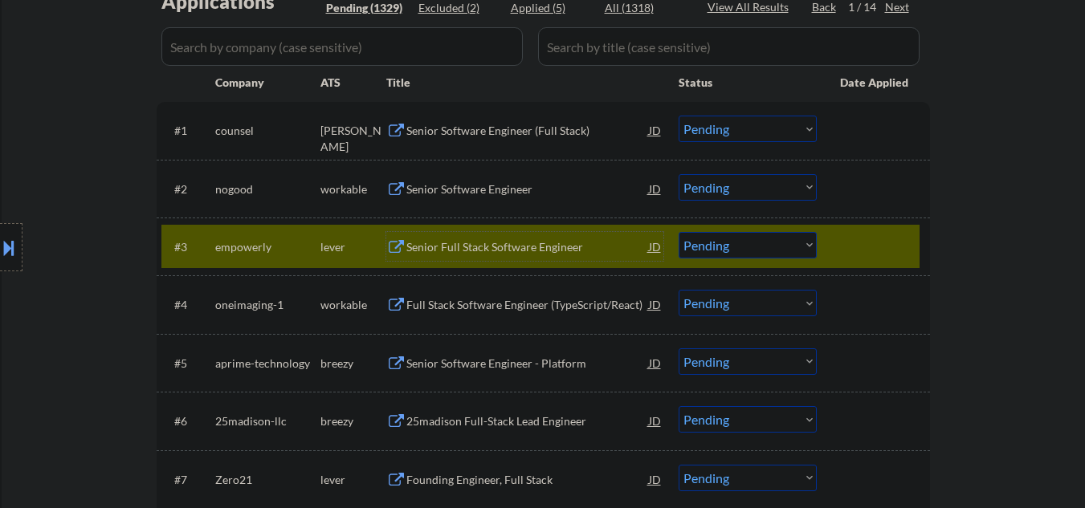
click at [480, 241] on div "Senior Full Stack Software Engineer" at bounding box center [527, 247] width 243 height 16
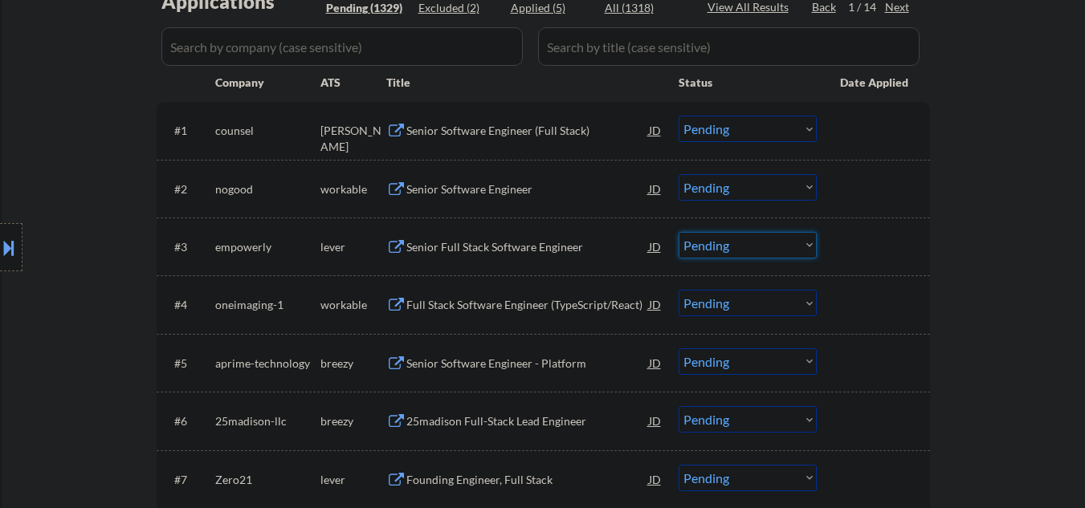
drag, startPoint x: 741, startPoint y: 245, endPoint x: 743, endPoint y: 236, distance: 9.0
click at [743, 243] on select "Choose an option... Pending Applied Excluded (Questions) Excluded (Expired) Exc…" at bounding box center [748, 245] width 138 height 27
click at [679, 232] on select "Choose an option... Pending Applied Excluded (Questions) Excluded (Expired) Exc…" at bounding box center [748, 245] width 138 height 27
click at [486, 253] on div "Senior Full Stack Software Engineer" at bounding box center [527, 247] width 243 height 16
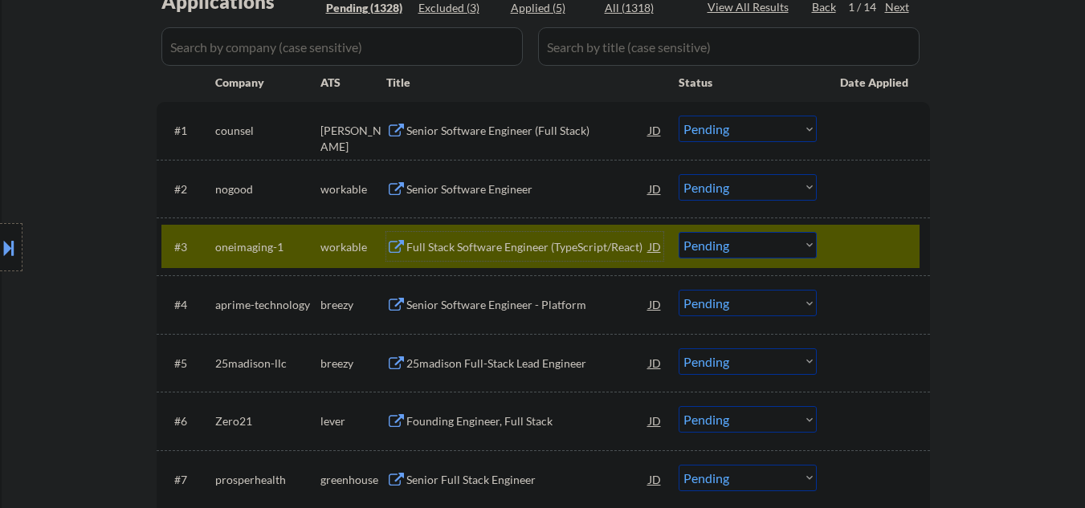
click at [724, 243] on select "Choose an option... Pending Applied Excluded (Questions) Excluded (Expired) Exc…" at bounding box center [748, 245] width 138 height 27
click at [679, 232] on select "Choose an option... Pending Applied Excluded (Questions) Excluded (Expired) Exc…" at bounding box center [748, 245] width 138 height 27
click at [514, 243] on div "Full Stack Software Engineer (TypeScript/React)" at bounding box center [527, 247] width 243 height 16
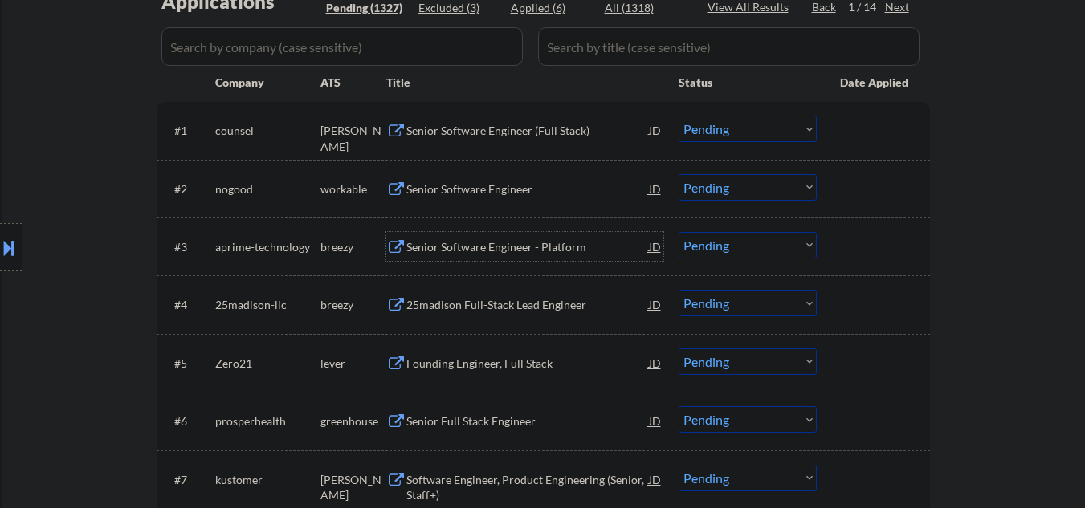
click at [754, 253] on select "Choose an option... Pending Applied Excluded (Questions) Excluded (Expired) Exc…" at bounding box center [748, 245] width 138 height 27
click at [679, 232] on select "Choose an option... Pending Applied Excluded (Questions) Excluded (Expired) Exc…" at bounding box center [748, 245] width 138 height 27
click at [522, 298] on div "25madison Full-Stack Lead Engineer" at bounding box center [527, 305] width 243 height 16
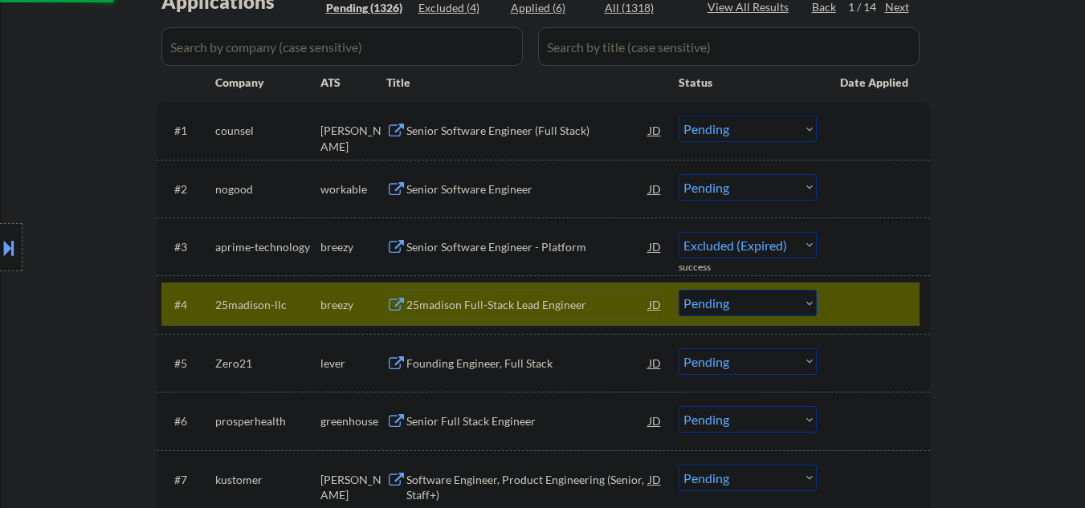
click at [854, 293] on div at bounding box center [875, 304] width 71 height 29
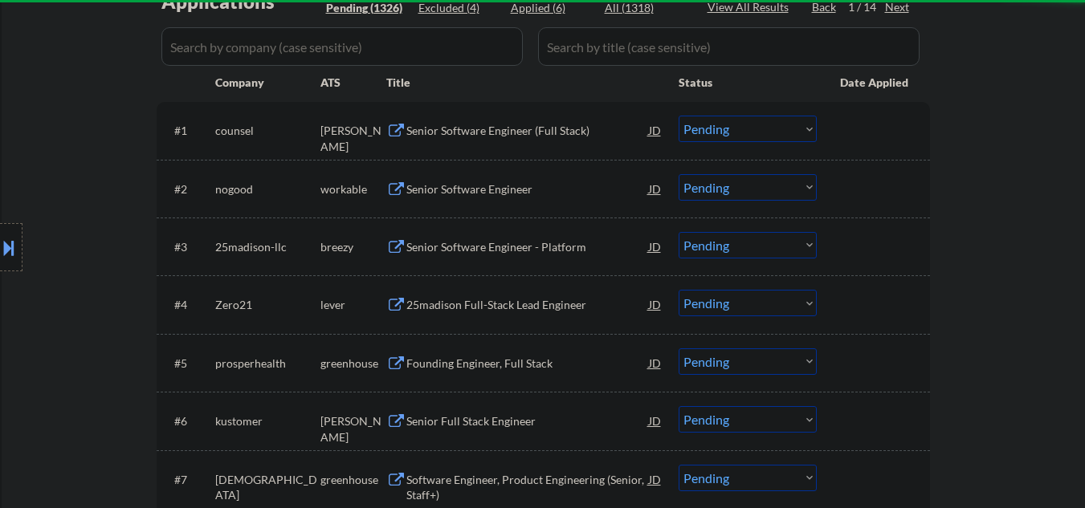
click at [892, 250] on div at bounding box center [875, 246] width 71 height 29
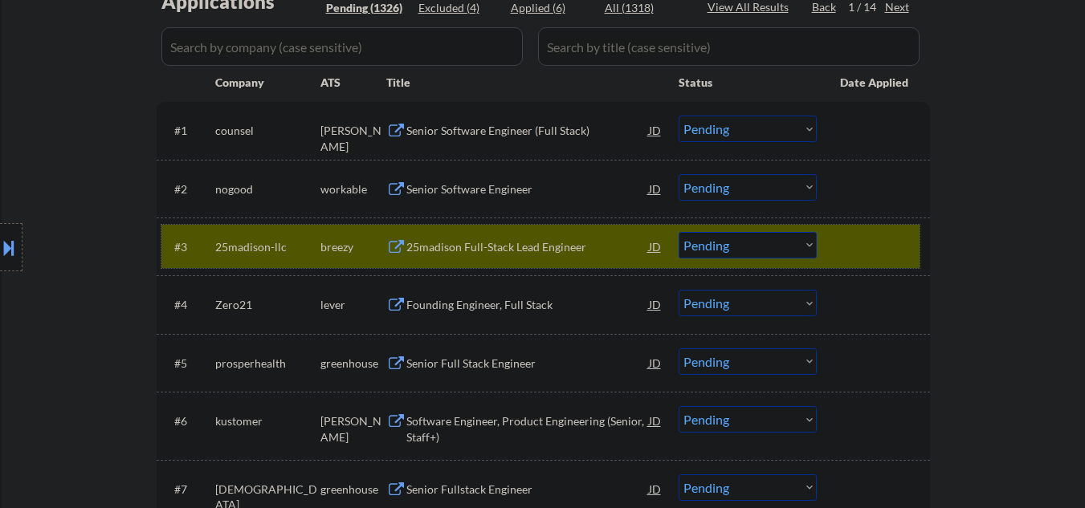
drag, startPoint x: 769, startPoint y: 250, endPoint x: 762, endPoint y: 258, distance: 10.3
click at [769, 251] on select "Choose an option... Pending Applied Excluded (Questions) Excluded (Expired) Exc…" at bounding box center [748, 245] width 138 height 27
click at [679, 232] on select "Choose an option... Pending Applied Excluded (Questions) Excluded (Expired) Exc…" at bounding box center [748, 245] width 138 height 27
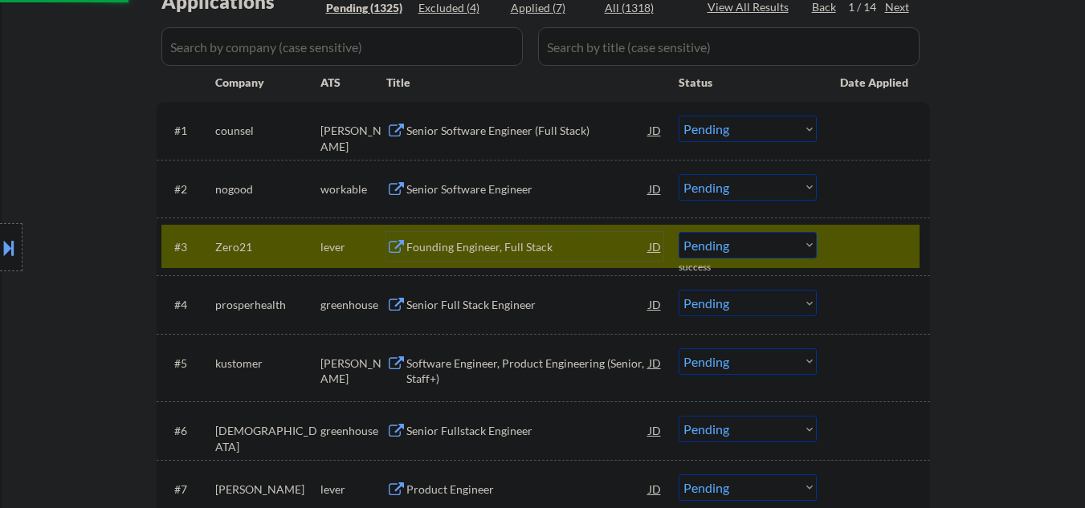
click at [514, 251] on div "Founding Engineer, Full Stack" at bounding box center [527, 247] width 243 height 16
click at [709, 244] on select "Choose an option... Pending Applied Excluded (Questions) Excluded (Expired) Exc…" at bounding box center [748, 245] width 138 height 27
click at [679, 232] on select "Choose an option... Pending Applied Excluded (Questions) Excluded (Expired) Exc…" at bounding box center [748, 245] width 138 height 27
click at [834, 243] on div "#3 Zero21 lever Founding Engineer, Full Stack JD Choose an option... Pending Ap…" at bounding box center [540, 246] width 758 height 43
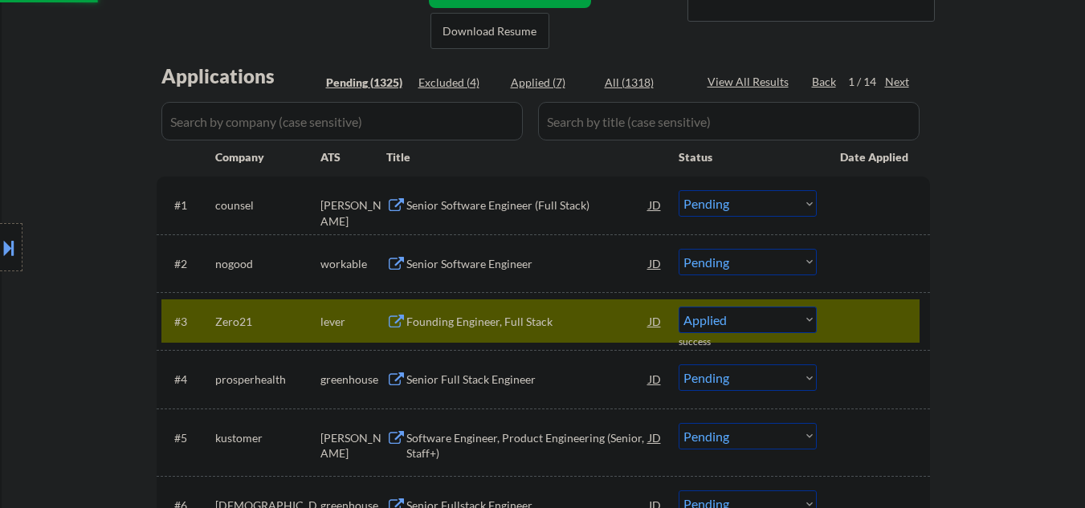
select select ""pending""
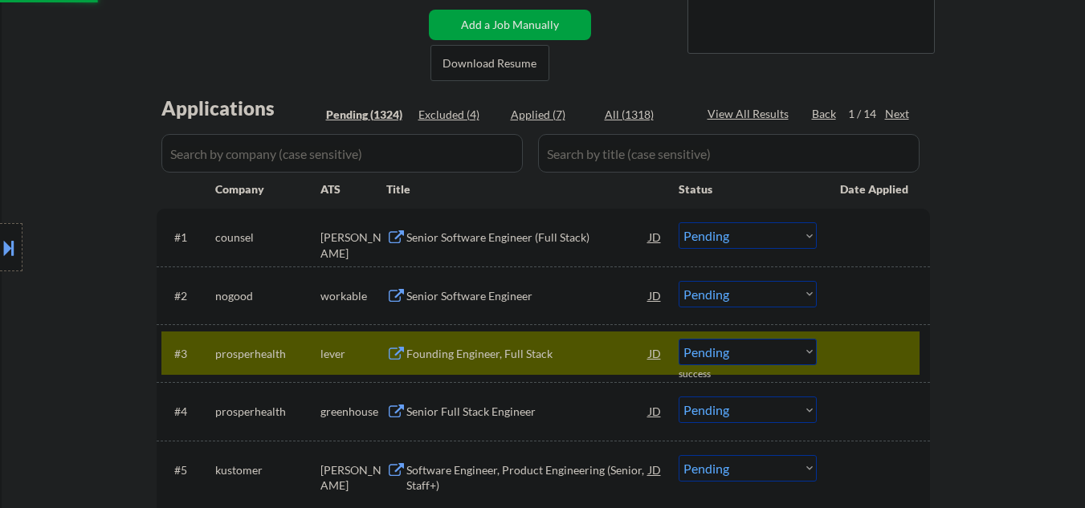
click at [867, 354] on div at bounding box center [875, 353] width 71 height 29
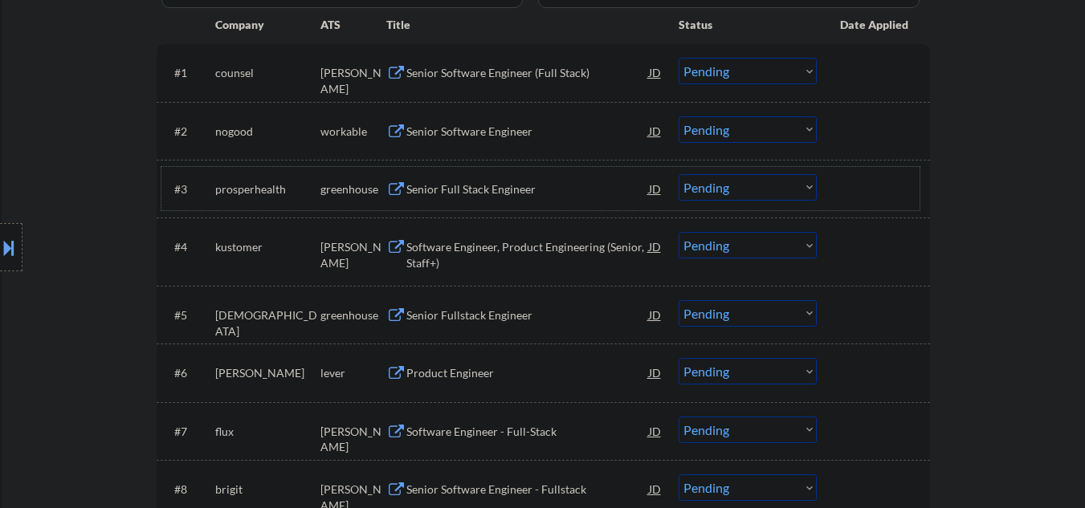
scroll to position [536, 0]
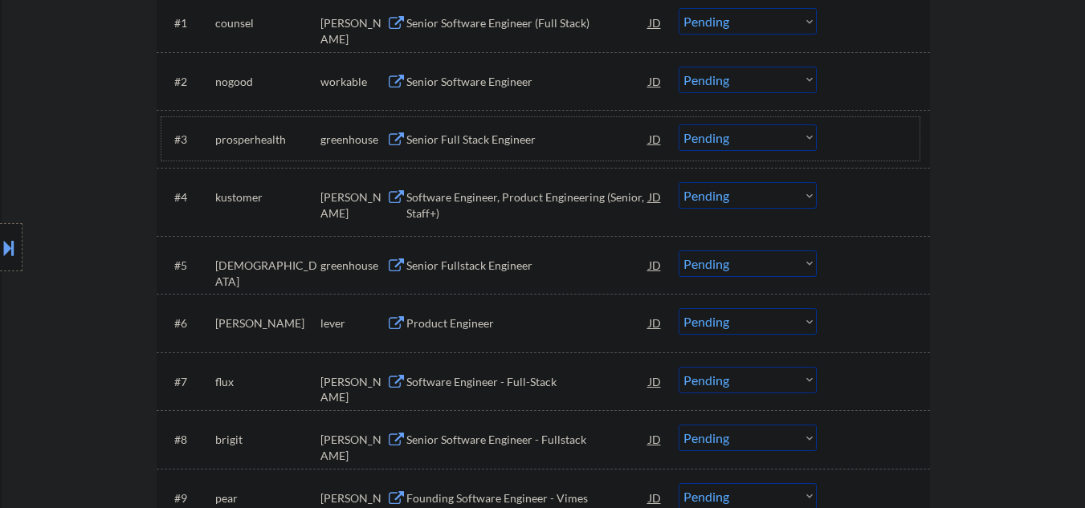
click at [516, 198] on div "Software Engineer, Product Engineering (Senior, Staff+)" at bounding box center [527, 205] width 243 height 31
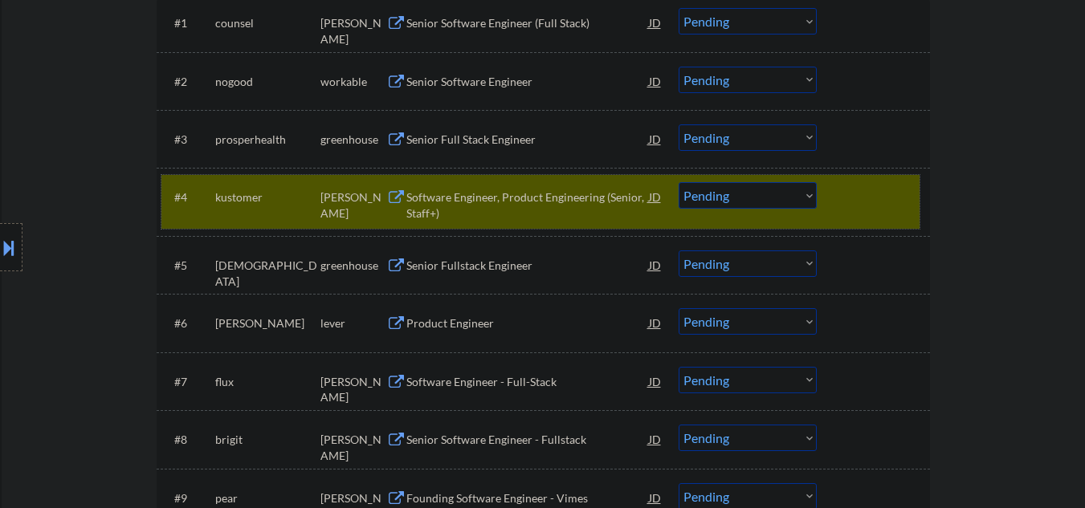
click at [865, 194] on div at bounding box center [875, 196] width 71 height 29
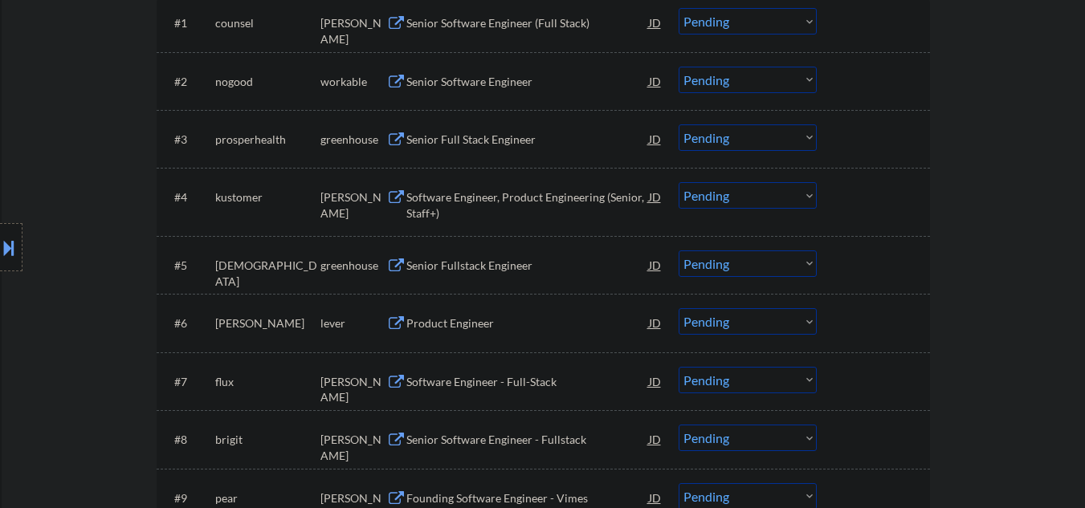
click at [773, 206] on select "Choose an option... Pending Applied Excluded (Questions) Excluded (Expired) Exc…" at bounding box center [748, 195] width 138 height 27
click at [679, 182] on select "Choose an option... Pending Applied Excluded (Questions) Excluded (Expired) Exc…" at bounding box center [748, 195] width 138 height 27
click at [545, 260] on div "Senior Fullstack Engineer" at bounding box center [527, 266] width 243 height 16
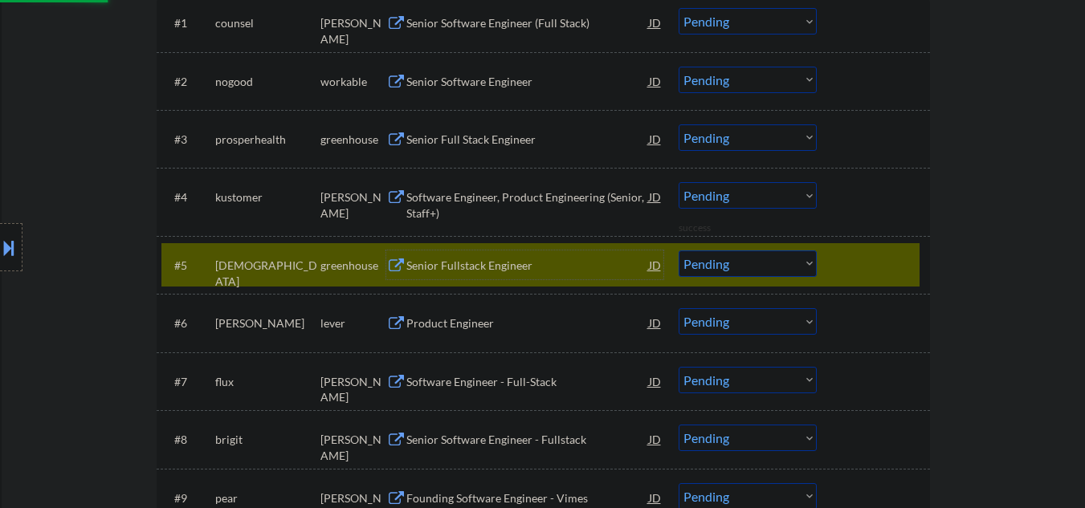
click at [877, 261] on div at bounding box center [875, 265] width 71 height 29
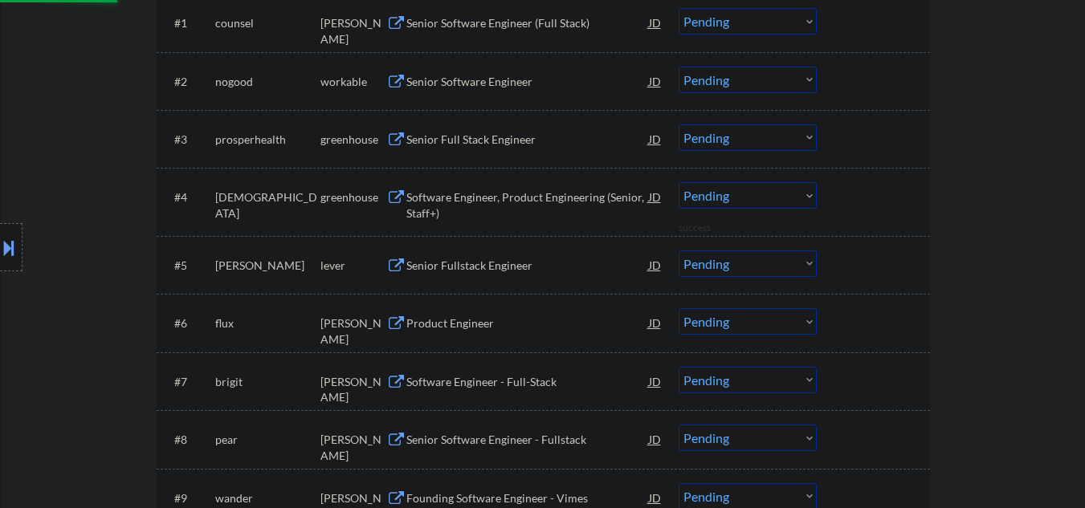
click at [878, 198] on div at bounding box center [875, 196] width 71 height 29
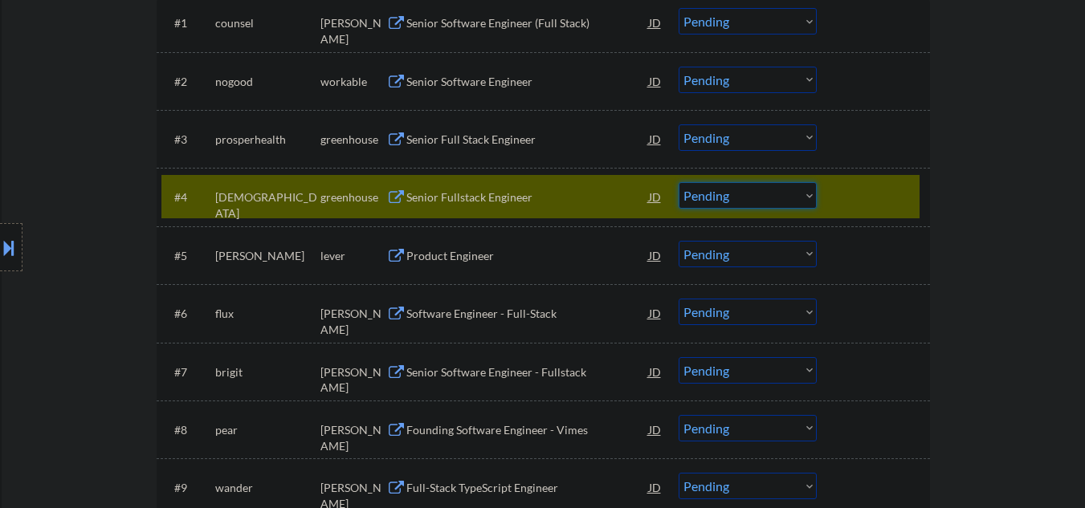
drag, startPoint x: 741, startPoint y: 193, endPoint x: 741, endPoint y: 206, distance: 13.7
click at [741, 194] on select "Choose an option... Pending Applied Excluded (Questions) Excluded (Expired) Exc…" at bounding box center [748, 195] width 138 height 27
click at [679, 182] on select "Choose an option... Pending Applied Excluded (Questions) Excluded (Expired) Exc…" at bounding box center [748, 195] width 138 height 27
click at [889, 201] on div at bounding box center [875, 196] width 71 height 29
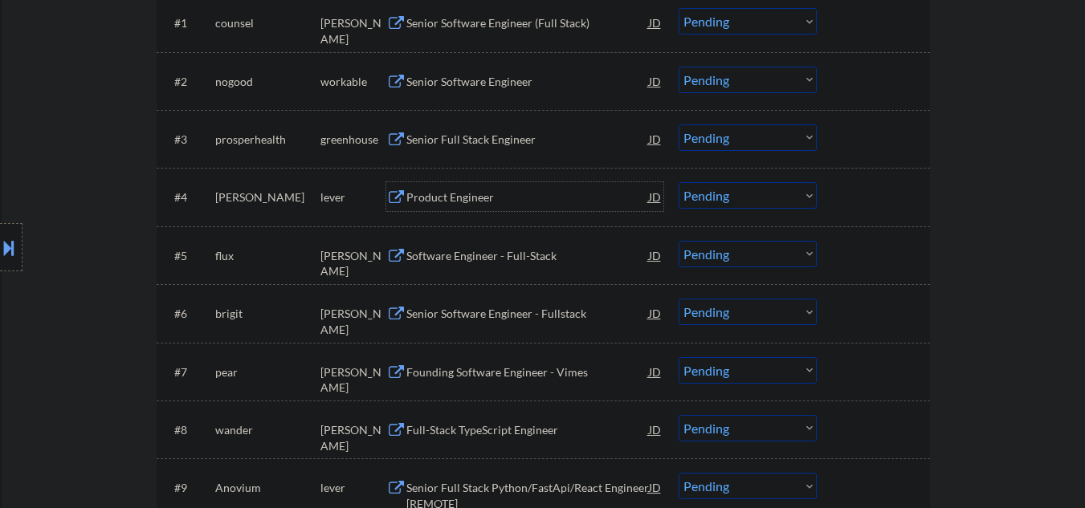
click at [530, 201] on div "Product Engineer" at bounding box center [527, 198] width 243 height 16
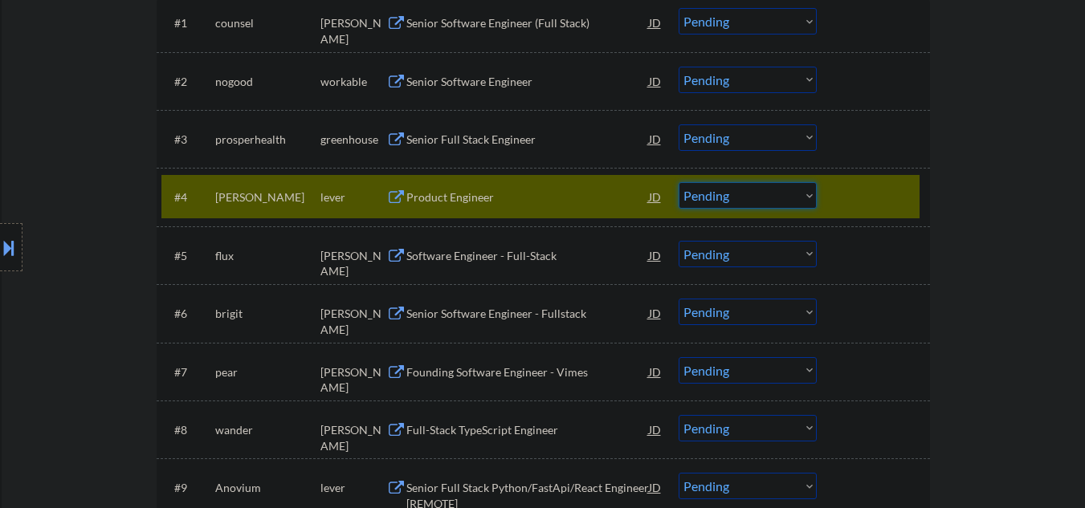
click at [762, 194] on select "Choose an option... Pending Applied Excluded (Questions) Excluded (Expired) Exc…" at bounding box center [748, 195] width 138 height 27
click at [679, 182] on select "Choose an option... Pending Applied Excluded (Questions) Excluded (Expired) Exc…" at bounding box center [748, 195] width 138 height 27
click at [530, 267] on div "Software Engineer - Full-Stack" at bounding box center [527, 255] width 243 height 29
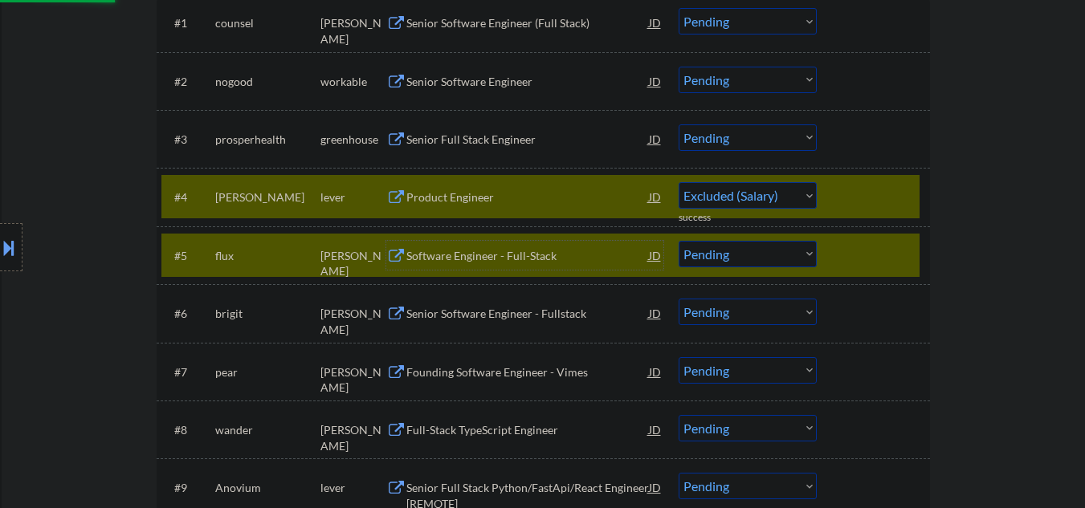
select select ""pending""
click at [857, 254] on div at bounding box center [875, 255] width 71 height 29
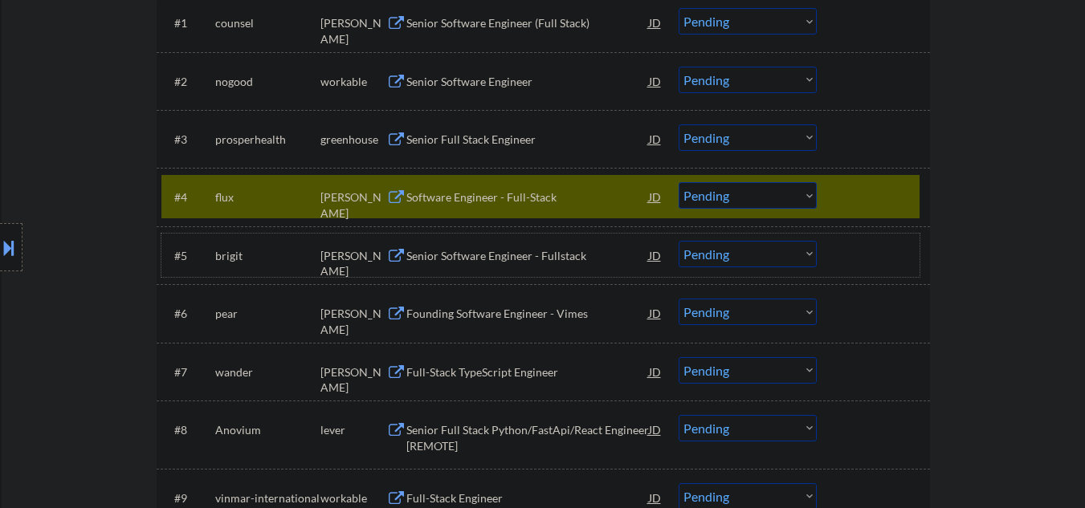
click at [871, 190] on div at bounding box center [875, 196] width 71 height 29
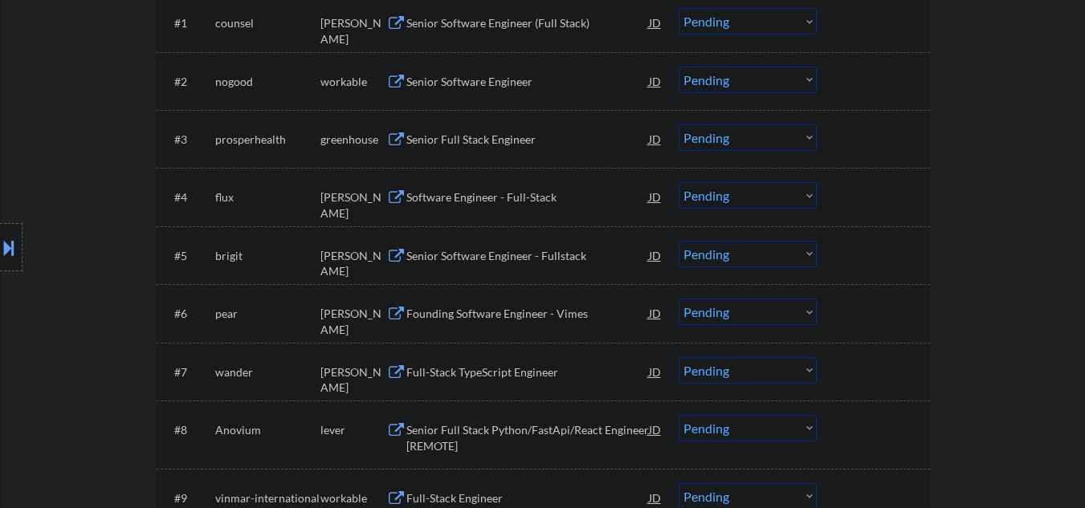
click at [528, 260] on div "Senior Software Engineer - Fullstack" at bounding box center [527, 256] width 243 height 16
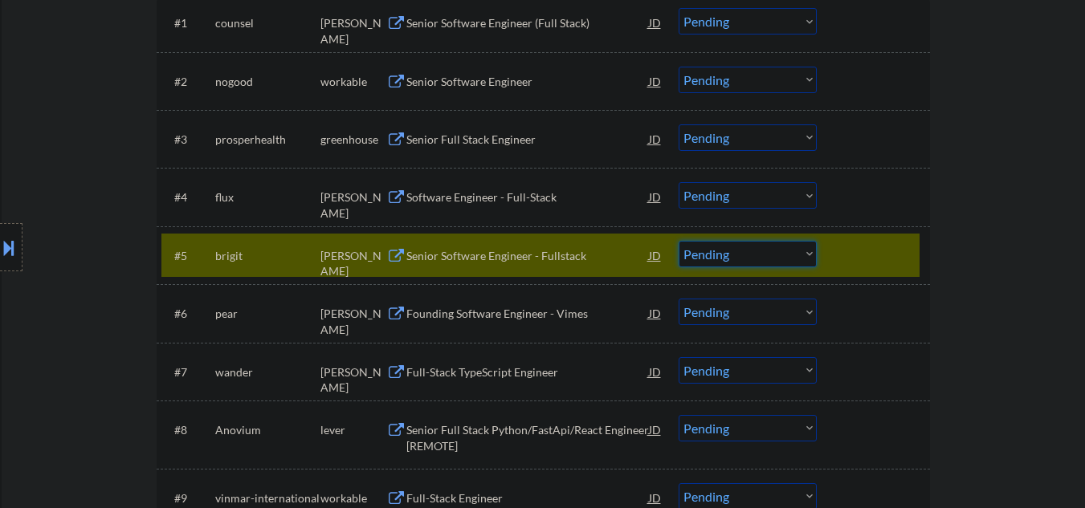
drag, startPoint x: 792, startPoint y: 250, endPoint x: 798, endPoint y: 263, distance: 14.0
click at [792, 250] on select "Choose an option... Pending Applied Excluded (Questions) Excluded (Expired) Exc…" at bounding box center [748, 254] width 138 height 27
click at [679, 241] on select "Choose an option... Pending Applied Excluded (Questions) Excluded (Expired) Exc…" at bounding box center [748, 254] width 138 height 27
click at [856, 246] on div at bounding box center [875, 255] width 71 height 29
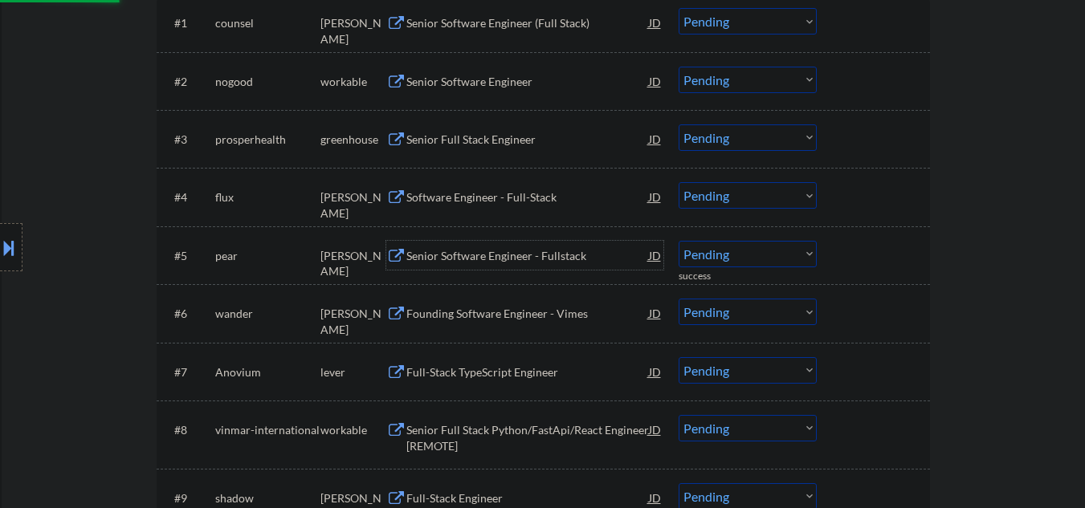
click at [496, 258] on div "Senior Software Engineer - Fullstack" at bounding box center [527, 256] width 243 height 16
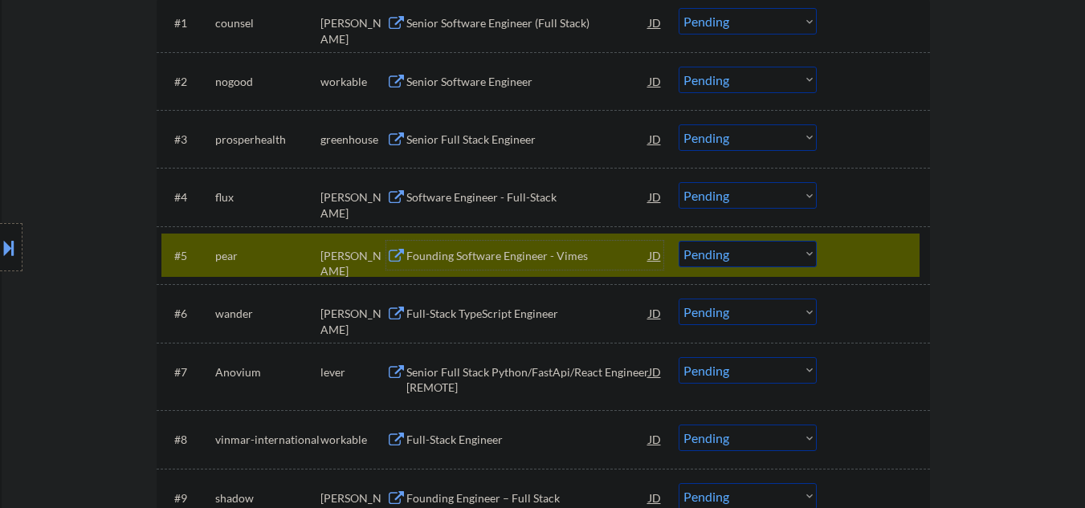
click at [737, 256] on select "Choose an option... Pending Applied Excluded (Questions) Excluded (Expired) Exc…" at bounding box center [748, 254] width 138 height 27
click at [679, 241] on select "Choose an option... Pending Applied Excluded (Questions) Excluded (Expired) Exc…" at bounding box center [748, 254] width 138 height 27
click at [858, 257] on div at bounding box center [875, 255] width 71 height 29
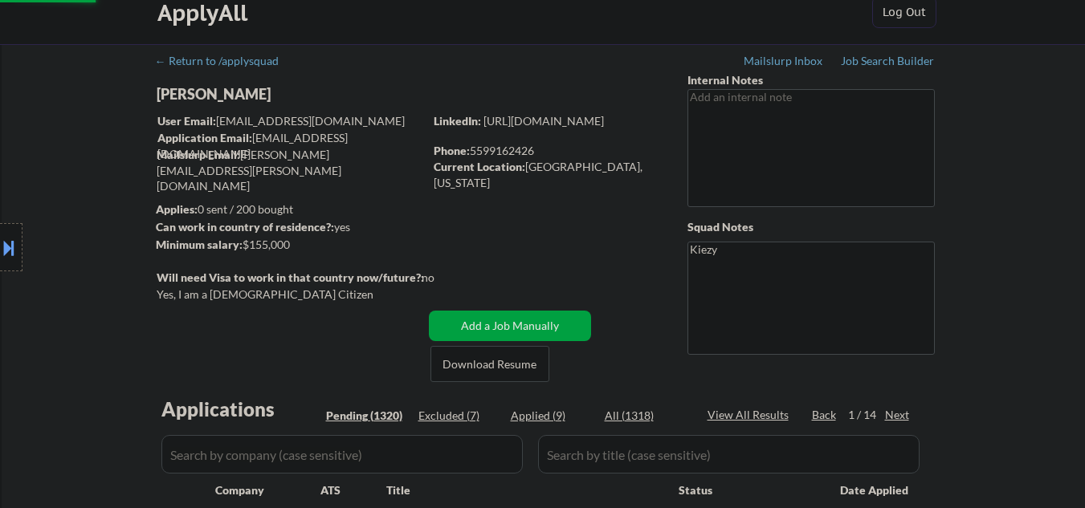
scroll to position [0, 0]
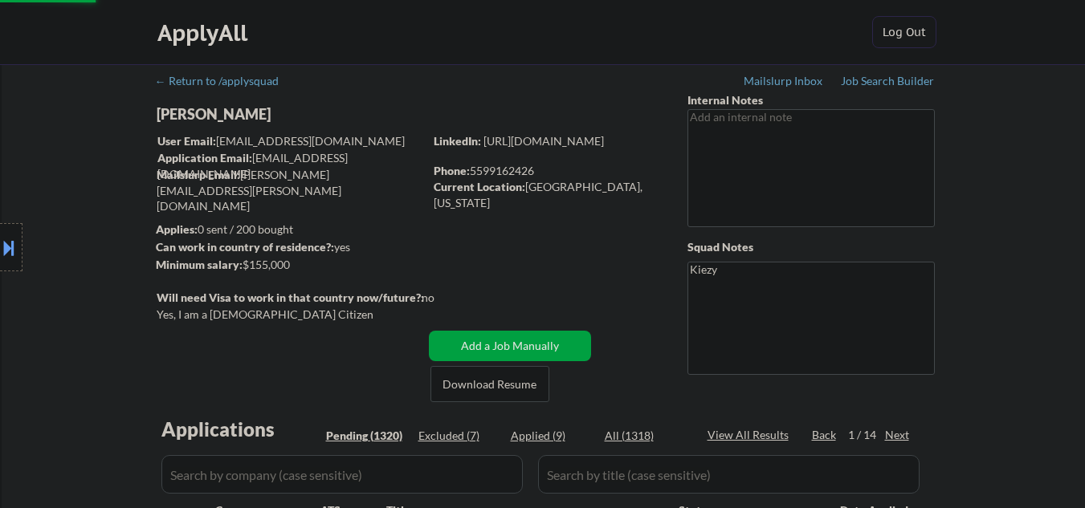
select select ""pending""
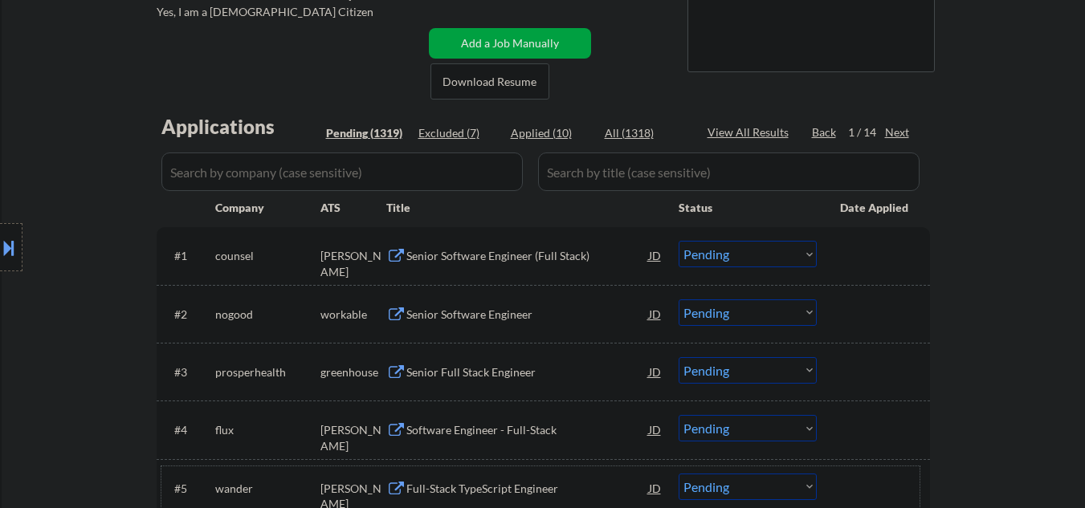
scroll to position [321, 0]
